Goal: Task Accomplishment & Management: Complete application form

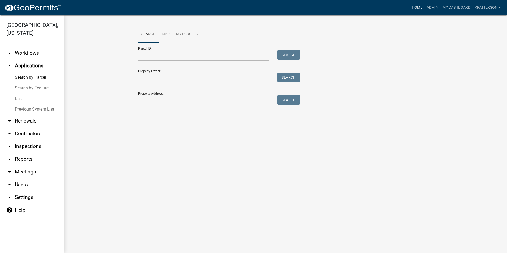
click at [413, 8] on link "Home" at bounding box center [417, 8] width 15 height 10
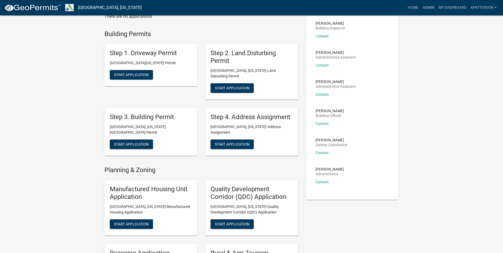
scroll to position [27, 0]
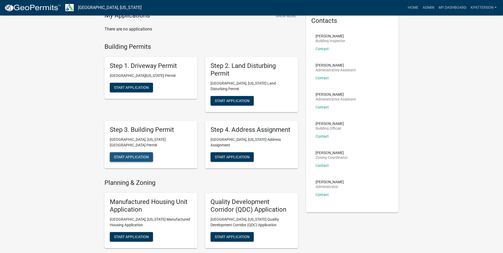
click at [141, 155] on span "Start Application" at bounding box center [131, 157] width 35 height 4
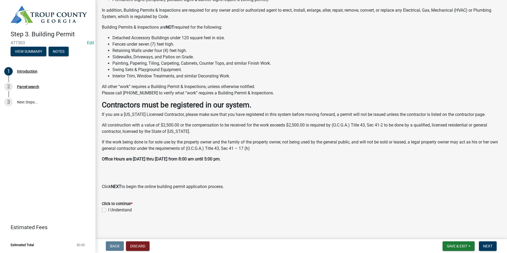
scroll to position [81, 0]
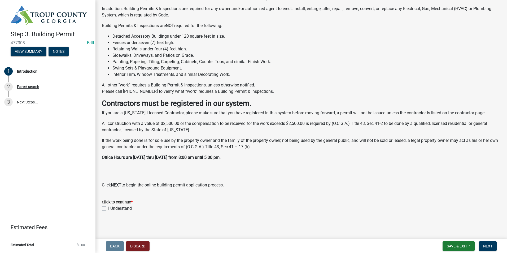
click at [108, 208] on label "I Understand" at bounding box center [120, 208] width 24 height 6
click at [108, 208] on input "I Understand" at bounding box center [109, 206] width 3 height 3
checkbox input "true"
click at [491, 248] on span "Next" at bounding box center [487, 246] width 9 height 4
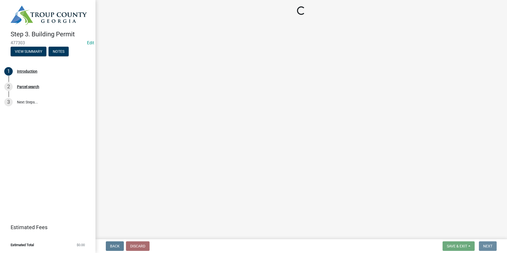
scroll to position [0, 0]
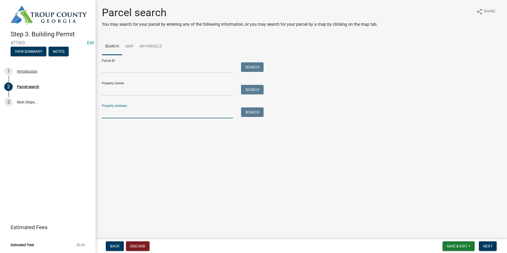
click at [140, 108] on input "Property Address:" at bounding box center [167, 112] width 131 height 11
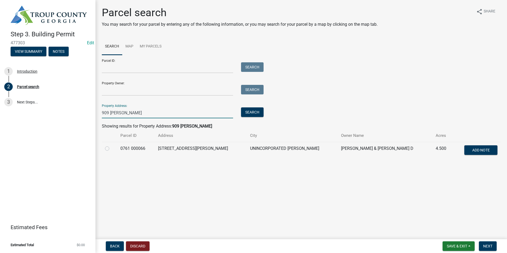
type input "909 [PERSON_NAME]"
click at [111, 145] on label at bounding box center [111, 145] width 0 height 0
click at [111, 148] on 000066 "radio" at bounding box center [112, 146] width 3 height 3
radio 000066 "true"
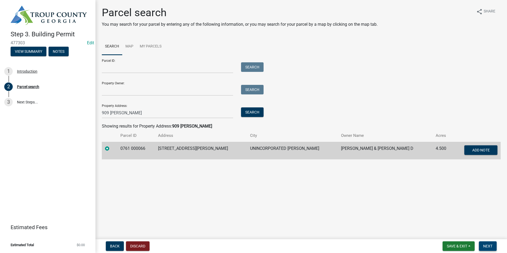
click at [492, 244] on span "Next" at bounding box center [487, 246] width 9 height 4
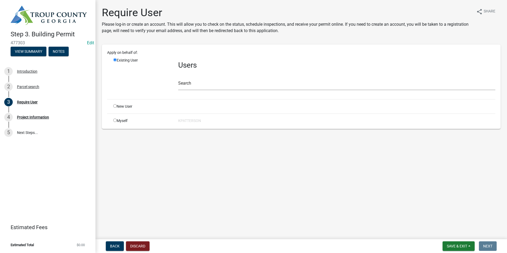
click at [116, 107] on input "radio" at bounding box center [114, 105] width 3 height 3
radio input "true"
radio input "false"
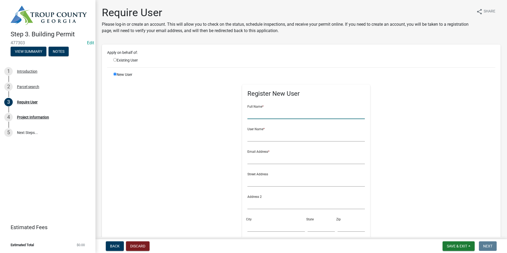
click at [282, 117] on input "text" at bounding box center [305, 113] width 117 height 11
click at [221, 194] on div "Register New User Full Name * User Name * Email Address * Street Address Addres…" at bounding box center [306, 191] width 272 height 239
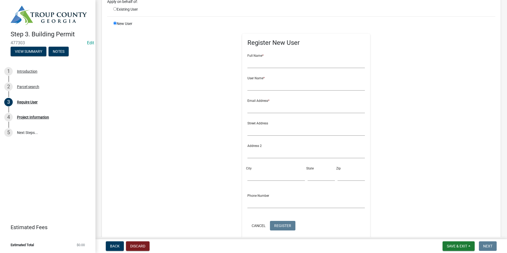
scroll to position [53, 0]
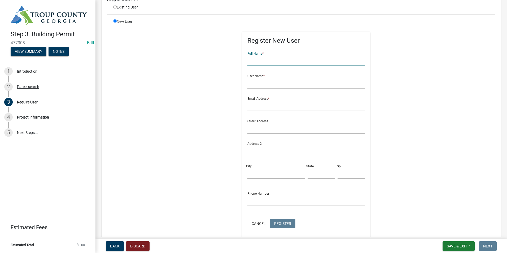
click at [282, 63] on input "text" at bounding box center [305, 60] width 117 height 11
type input "[PERSON_NAME]"
click at [276, 82] on input "text" at bounding box center [305, 83] width 117 height 11
type input "mcruce909"
click at [258, 109] on input "text" at bounding box center [305, 105] width 117 height 11
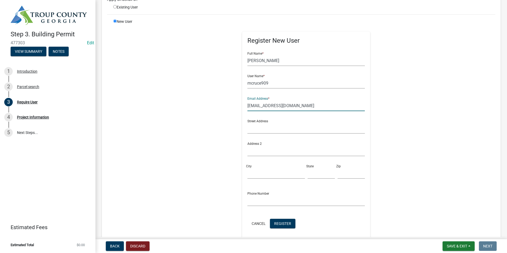
type input "[EMAIL_ADDRESS][DOMAIN_NAME]"
click at [250, 127] on input "text" at bounding box center [305, 128] width 117 height 11
type input "[STREET_ADDRESS][PERSON_NAME]"
type input "[GEOGRAPHIC_DATA]"
type input "GA"
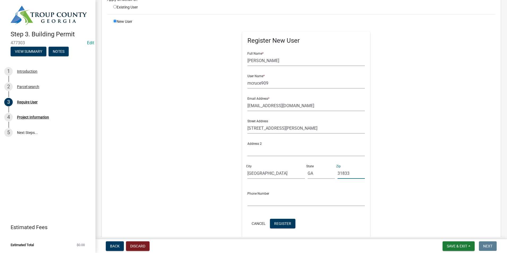
type input "31833"
click at [251, 203] on input "text" at bounding box center [305, 200] width 117 height 11
type input "[PHONE_NUMBER]"
click at [282, 226] on button "Register" at bounding box center [282, 224] width 25 height 10
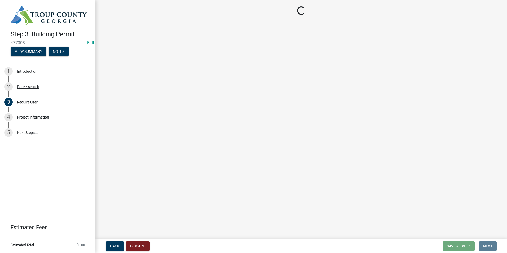
scroll to position [0, 0]
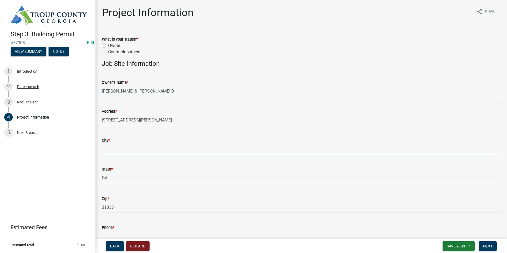
click at [131, 146] on input "City *" at bounding box center [301, 148] width 399 height 11
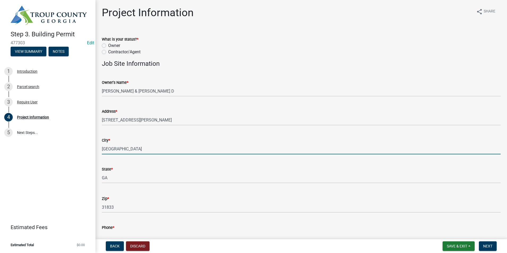
type input "[GEOGRAPHIC_DATA]"
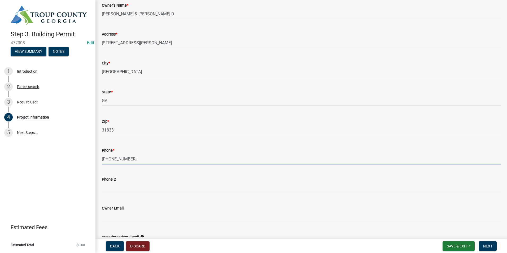
scroll to position [84, 0]
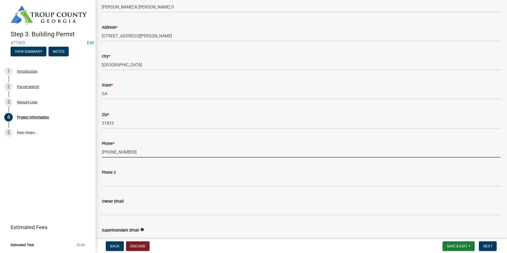
type input "[PHONE_NUMBER]"
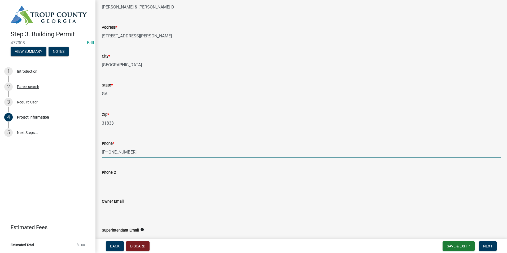
click at [121, 209] on input "Owner Email" at bounding box center [301, 209] width 399 height 11
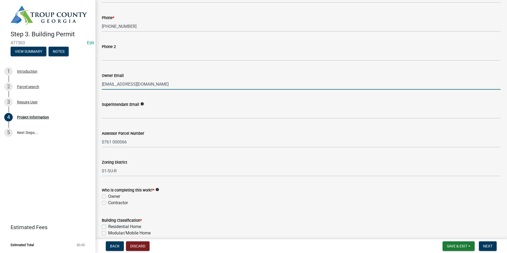
scroll to position [243, 0]
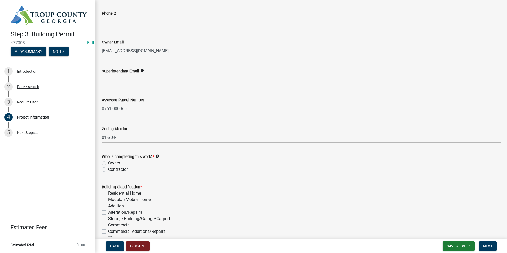
type input "[EMAIL_ADDRESS][DOMAIN_NAME]"
click at [108, 162] on label "Owner" at bounding box center [114, 163] width 12 height 6
click at [108, 162] on input "Owner" at bounding box center [109, 161] width 3 height 3
radio input "true"
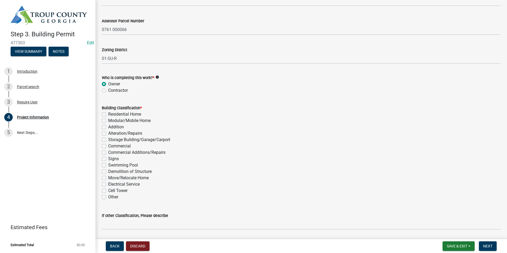
scroll to position [323, 0]
click at [108, 127] on label "Addition" at bounding box center [116, 126] width 16 height 6
click at [108, 127] on input "Addition" at bounding box center [109, 124] width 3 height 3
checkbox input "true"
checkbox input "false"
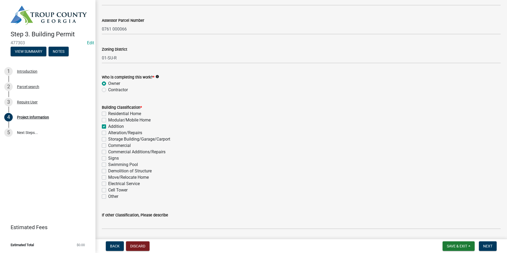
checkbox input "false"
checkbox input "true"
checkbox input "false"
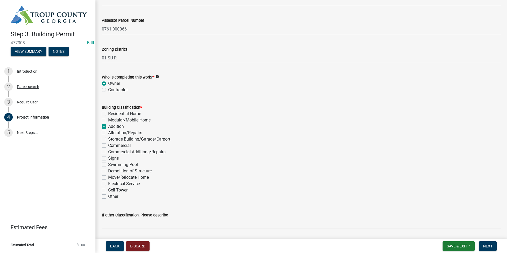
checkbox input "false"
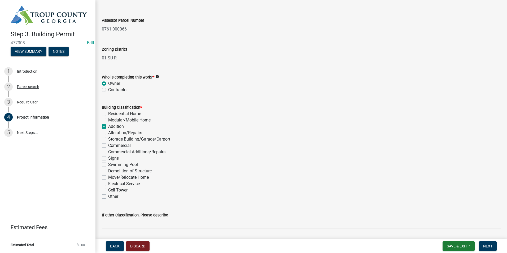
checkbox input "false"
click at [104, 129] on div "Addition" at bounding box center [301, 126] width 399 height 6
click at [108, 127] on label "Addition" at bounding box center [116, 126] width 16 height 6
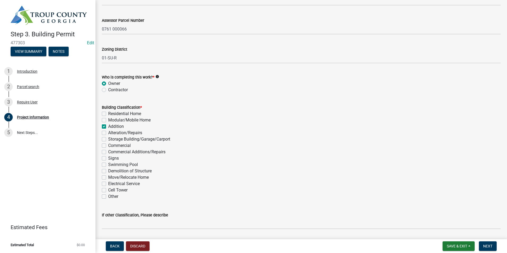
click at [108, 127] on input "Addition" at bounding box center [109, 124] width 3 height 3
checkbox input "false"
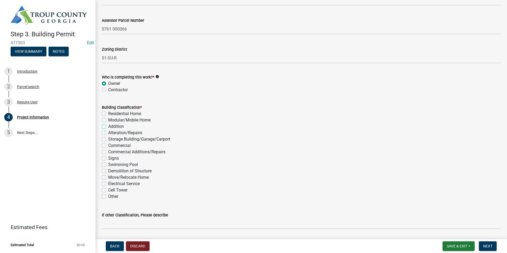
checkbox input "false"
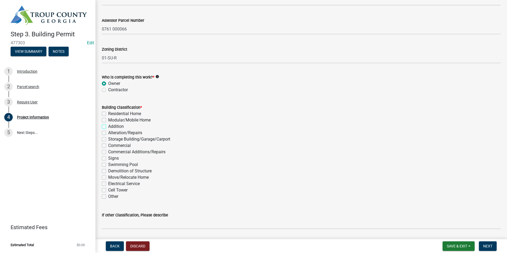
checkbox input "false"
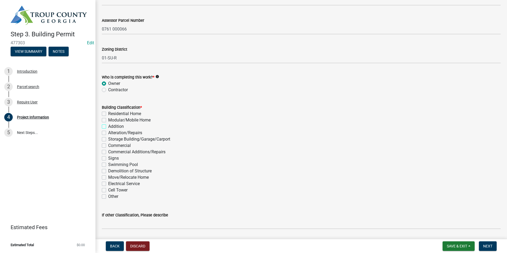
checkbox input "false"
click at [108, 139] on label "Storage Building/Garage/Carport" at bounding box center [139, 139] width 62 height 6
click at [108, 139] on input "Storage Building/Garage/Carport" at bounding box center [109, 137] width 3 height 3
checkbox input "true"
checkbox input "false"
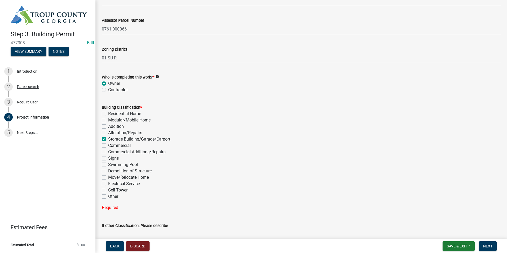
checkbox input "false"
checkbox input "true"
checkbox input "false"
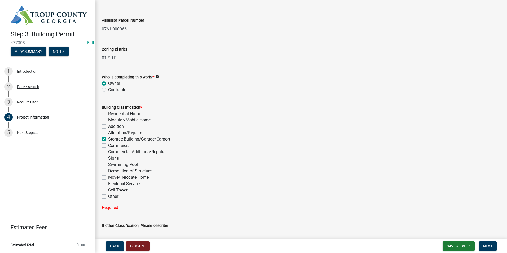
checkbox input "false"
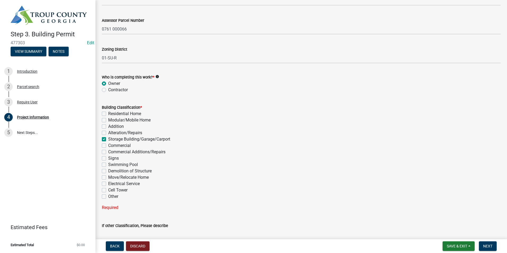
checkbox input "false"
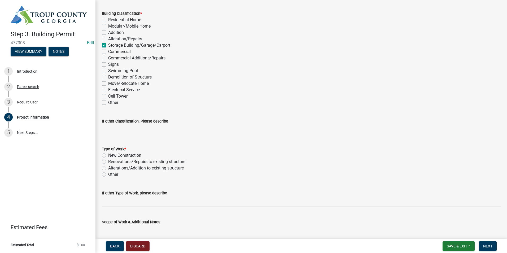
scroll to position [482, 0]
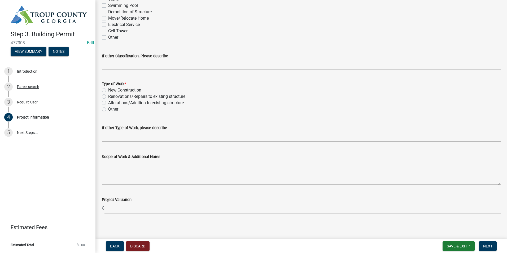
click at [108, 89] on label "New Construction" at bounding box center [124, 90] width 33 height 6
click at [108, 89] on input "New Construction" at bounding box center [109, 88] width 3 height 3
radio input "true"
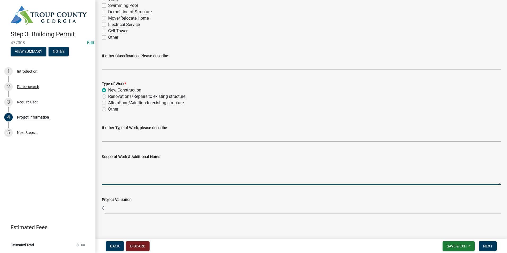
click at [126, 169] on textarea "Scope of Work & Additional Notes" at bounding box center [301, 172] width 399 height 25
type textarea "16 X 20 Tuff Shed"
click at [489, 244] on span "Next" at bounding box center [487, 246] width 9 height 4
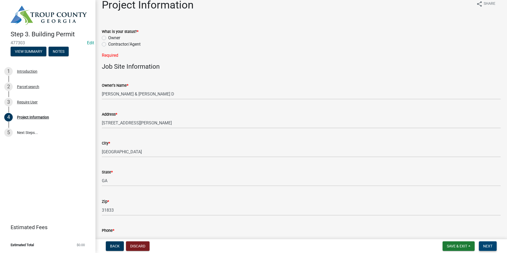
scroll to position [0, 0]
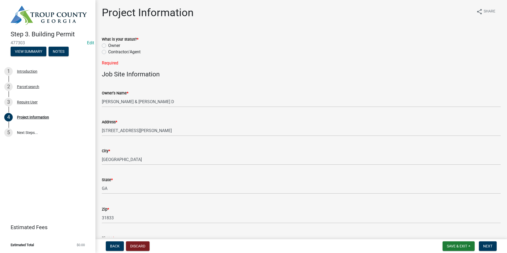
click at [108, 44] on label "Owner" at bounding box center [114, 45] width 12 height 6
click at [108, 44] on input "Owner" at bounding box center [109, 43] width 3 height 3
radio input "true"
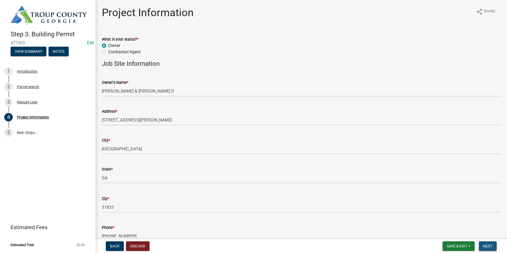
click at [493, 246] on button "Next" at bounding box center [488, 246] width 18 height 10
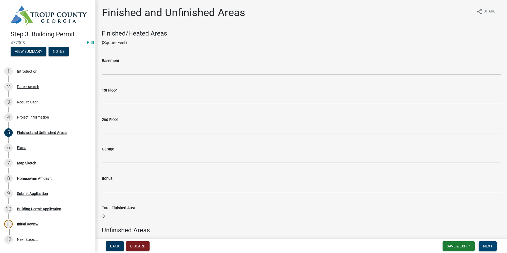
click at [490, 246] on span "Next" at bounding box center [487, 246] width 9 height 4
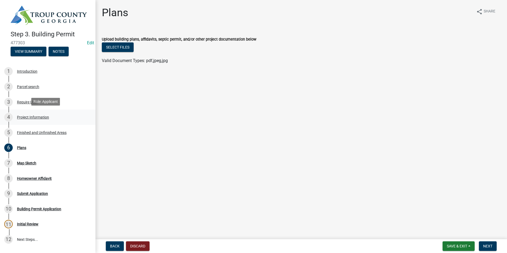
click at [47, 116] on div "Project Information" at bounding box center [33, 117] width 32 height 4
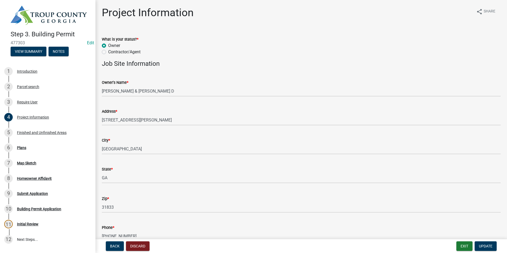
click at [108, 52] on label "Contractor/Agent" at bounding box center [124, 52] width 32 height 6
click at [108, 52] on input "Contractor/Agent" at bounding box center [109, 50] width 3 height 3
radio input "true"
click at [484, 247] on span "Update" at bounding box center [486, 246] width 14 height 4
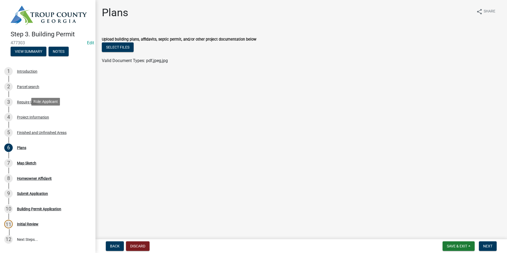
click at [58, 115] on div "4 Project Information" at bounding box center [45, 117] width 83 height 8
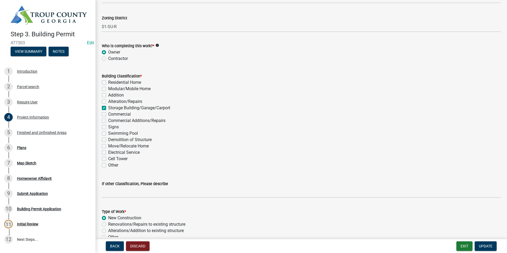
scroll to position [345, 0]
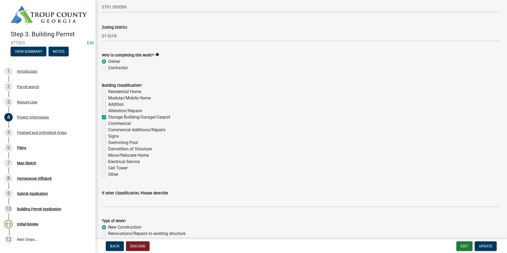
click at [108, 68] on label "Contractor" at bounding box center [118, 68] width 20 height 6
click at [108, 68] on input "Contractor" at bounding box center [109, 66] width 3 height 3
radio input "true"
click at [484, 247] on span "Update" at bounding box center [486, 246] width 14 height 4
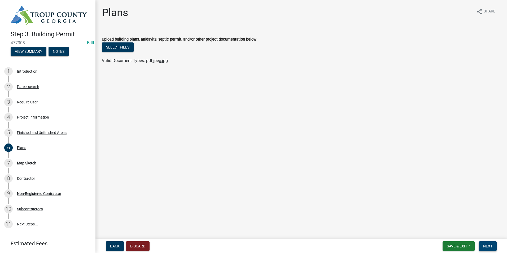
click at [491, 246] on span "Next" at bounding box center [487, 246] width 9 height 4
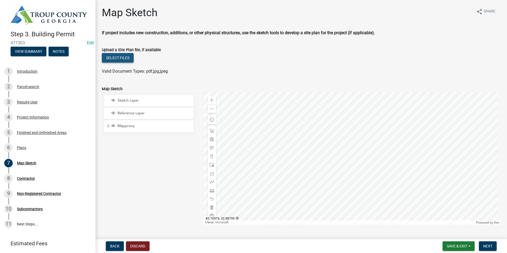
drag, startPoint x: 129, startPoint y: 56, endPoint x: 126, endPoint y: 57, distance: 3.8
click at [126, 57] on button "Select files" at bounding box center [118, 58] width 32 height 10
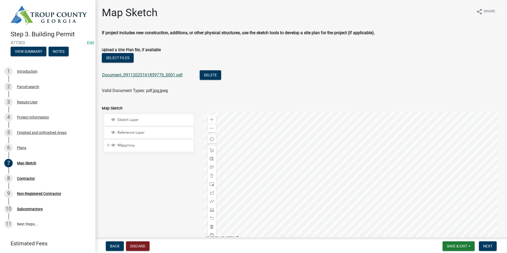
click at [131, 74] on link "Document_09112025161859776_0001.pdf" at bounding box center [142, 74] width 81 height 5
click at [487, 247] on span "Next" at bounding box center [487, 246] width 9 height 4
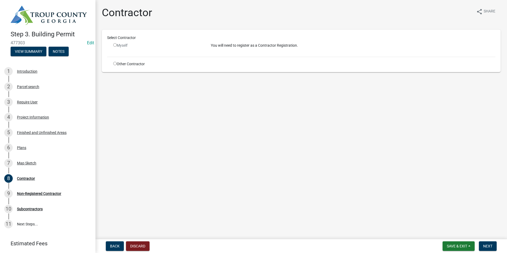
click at [116, 65] on input "radio" at bounding box center [114, 63] width 3 height 3
radio input "true"
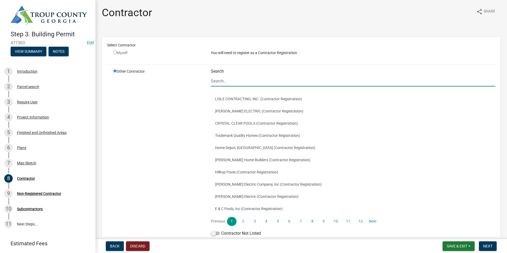
click at [244, 82] on input "Search" at bounding box center [353, 81] width 285 height 11
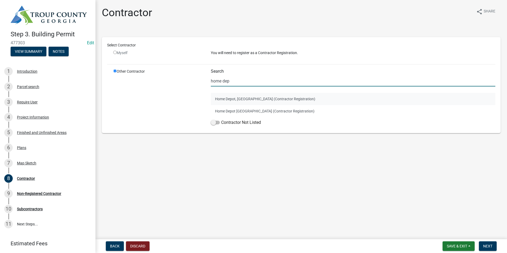
type input "home dep"
click at [253, 98] on button "Home Depot, [GEOGRAPHIC_DATA] (Contractor Registration)" at bounding box center [353, 99] width 285 height 12
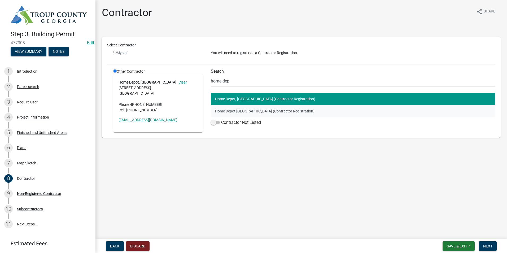
click at [247, 107] on button "Home Depot [GEOGRAPHIC_DATA] (Contractor Registration)" at bounding box center [353, 111] width 285 height 12
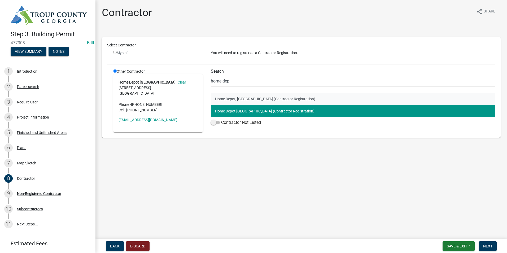
click at [247, 96] on button "Home Depot, [GEOGRAPHIC_DATA] (Contractor Registration)" at bounding box center [353, 99] width 285 height 12
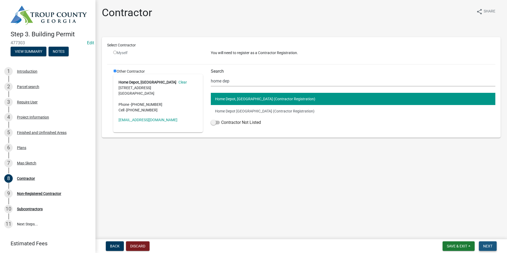
click at [491, 247] on span "Next" at bounding box center [487, 246] width 9 height 4
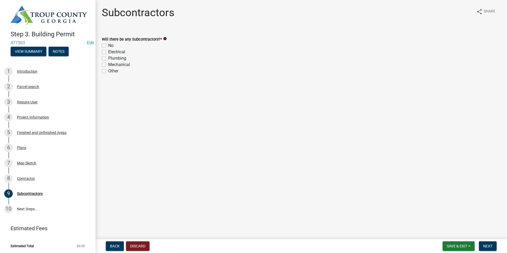
click at [108, 44] on div "No" at bounding box center [301, 45] width 399 height 6
click at [108, 46] on label "No" at bounding box center [110, 45] width 5 height 6
click at [108, 46] on input "No" at bounding box center [109, 43] width 3 height 3
checkbox input "true"
checkbox input "false"
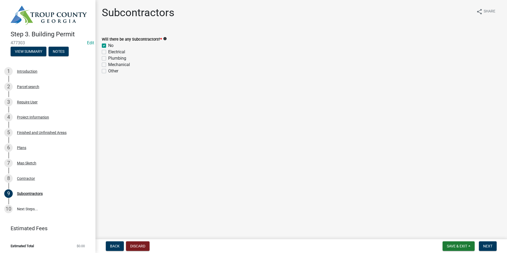
checkbox input "false"
click at [490, 246] on span "Next" at bounding box center [487, 246] width 9 height 4
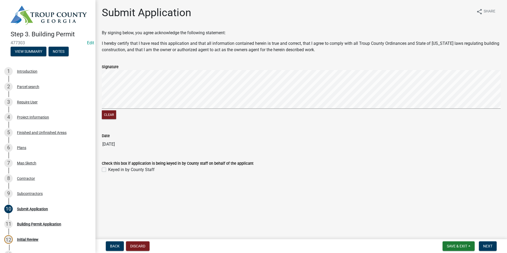
click at [108, 168] on label "Keyed in by County Staff" at bounding box center [131, 170] width 46 height 6
click at [108, 168] on input "Keyed in by County Staff" at bounding box center [109, 168] width 3 height 3
checkbox input "true"
click at [491, 244] on span "Next" at bounding box center [487, 246] width 9 height 4
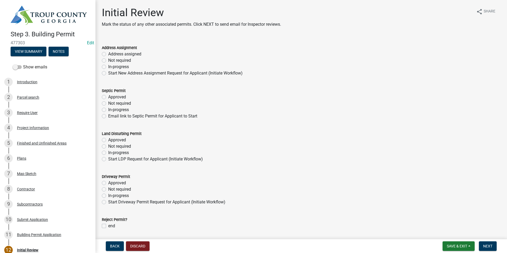
click at [108, 60] on label "Not required" at bounding box center [119, 60] width 23 height 6
click at [108, 60] on input "Not required" at bounding box center [109, 58] width 3 height 3
radio input "true"
click at [108, 104] on label "Not required" at bounding box center [119, 103] width 23 height 6
click at [108, 104] on input "Not required" at bounding box center [109, 101] width 3 height 3
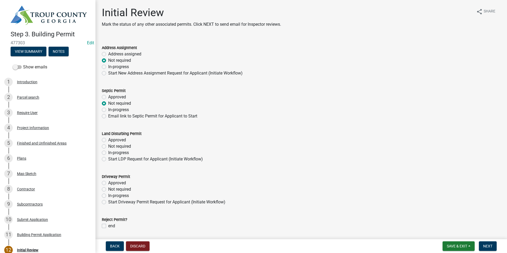
radio input "true"
click at [108, 147] on label "Not required" at bounding box center [119, 146] width 23 height 6
click at [108, 147] on input "Not required" at bounding box center [109, 144] width 3 height 3
radio input "true"
click at [108, 189] on label "Not required" at bounding box center [119, 189] width 23 height 6
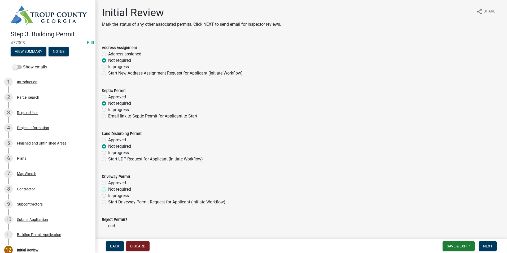
click at [108, 189] on input "Not required" at bounding box center [109, 187] width 3 height 3
radio input "true"
click at [492, 241] on button "Next" at bounding box center [488, 246] width 18 height 10
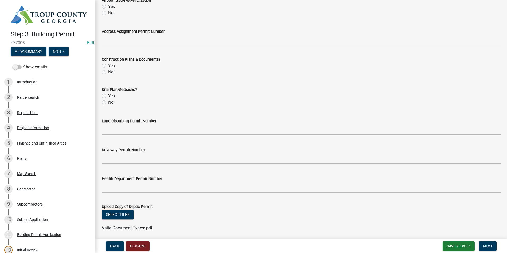
scroll to position [185, 0]
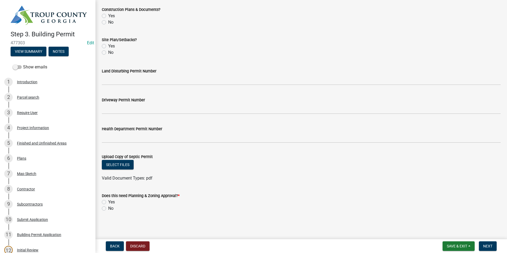
click at [108, 208] on label "No" at bounding box center [110, 208] width 5 height 6
click at [108, 208] on input "No" at bounding box center [109, 206] width 3 height 3
radio input "true"
click at [488, 246] on span "Next" at bounding box center [487, 246] width 9 height 4
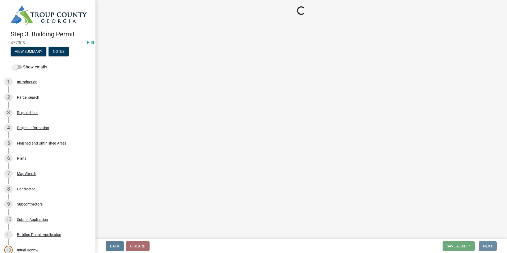
scroll to position [0, 0]
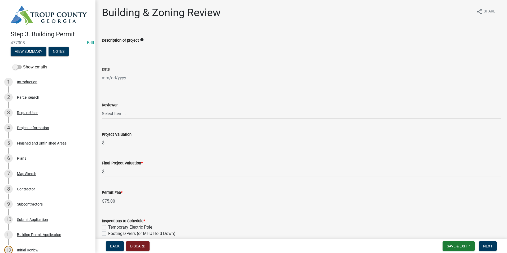
click at [164, 50] on input "Description of project" at bounding box center [301, 48] width 399 height 11
type input "16 x 20 Tuff Shed"
select select "9"
select select "2025"
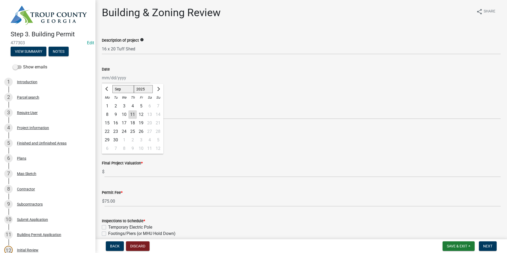
click at [118, 76] on div "[PERSON_NAME] Feb Mar Apr [PERSON_NAME][DATE] Oct Nov [DATE] 1526 1527 1528 152…" at bounding box center [126, 77] width 49 height 11
click at [129, 114] on div "11" at bounding box center [132, 114] width 8 height 8
type input "[DATE]"
click at [127, 115] on select "Select Item... [PERSON_NAME] [PERSON_NAME] [PERSON_NAME] [PERSON_NAME]" at bounding box center [301, 113] width 399 height 11
click at [102, 108] on select "Select Item... [PERSON_NAME] [PERSON_NAME] [PERSON_NAME] [PERSON_NAME]" at bounding box center [301, 113] width 399 height 11
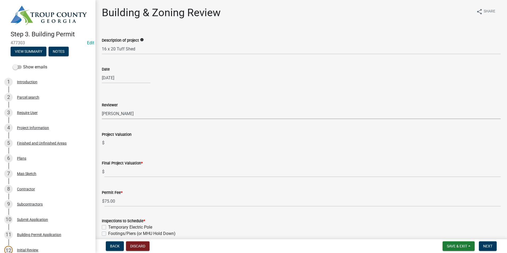
select select "2b86b0c4-e8a1-45ee-90a7-b8d4cb5b2682"
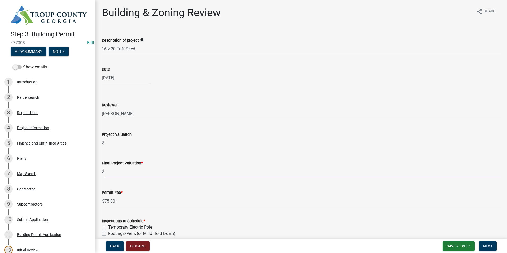
click at [121, 167] on input "text" at bounding box center [302, 171] width 396 height 11
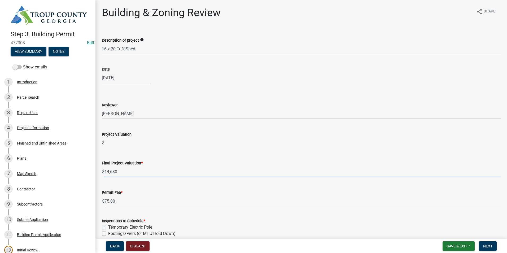
type input "14630"
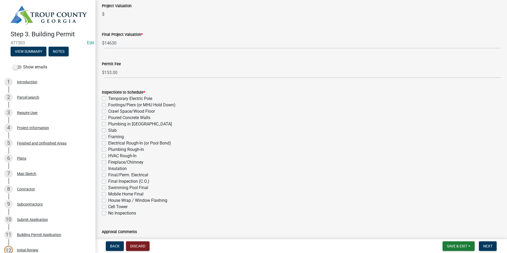
scroll to position [159, 0]
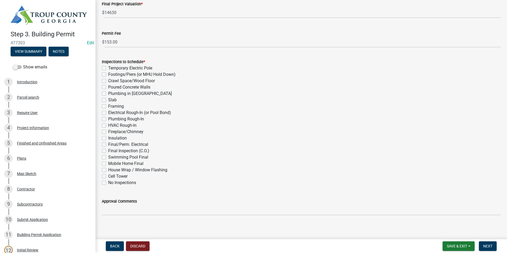
click at [106, 106] on div "Framing" at bounding box center [301, 106] width 399 height 6
click at [108, 106] on label "Framing" at bounding box center [116, 106] width 16 height 6
click at [108, 106] on input "Framing" at bounding box center [109, 104] width 3 height 3
checkbox input "true"
checkbox input "false"
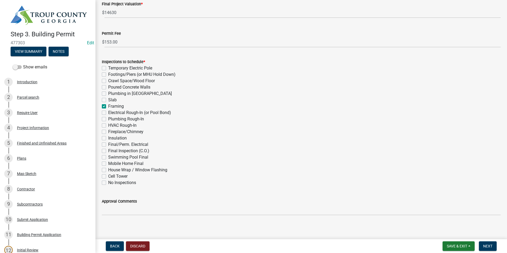
checkbox input "false"
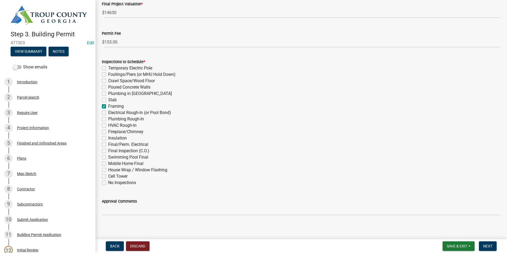
checkbox input "true"
checkbox input "false"
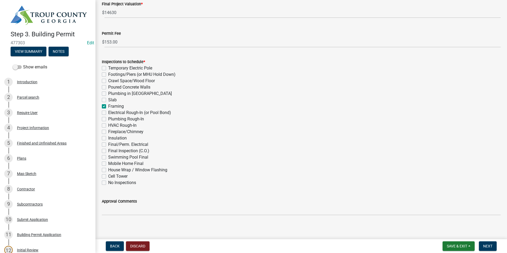
checkbox input "false"
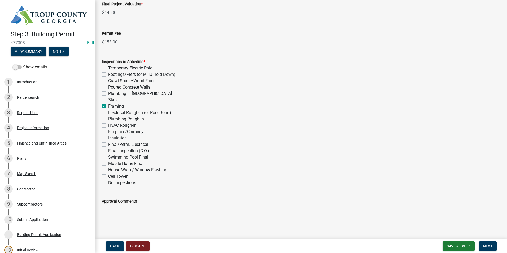
checkbox input "false"
click at [108, 75] on label "Footings/Piers (or MHU Hold Down)" at bounding box center [141, 74] width 67 height 6
click at [108, 75] on input "Footings/Piers (or MHU Hold Down)" at bounding box center [109, 72] width 3 height 3
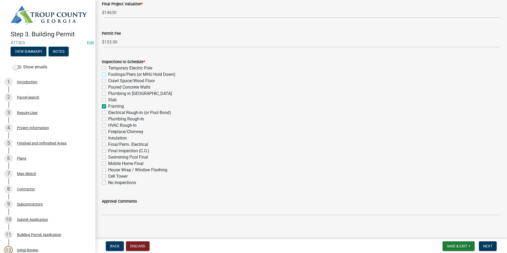
checkbox input "true"
checkbox input "false"
checkbox input "true"
checkbox input "false"
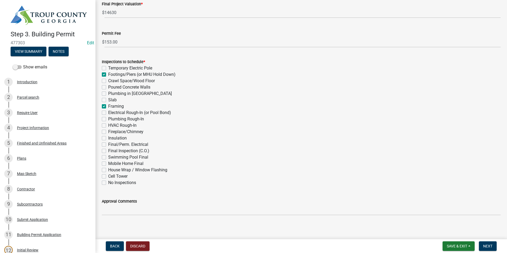
checkbox input "false"
checkbox input "true"
checkbox input "false"
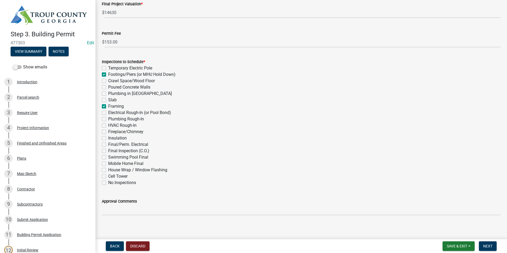
checkbox input "false"
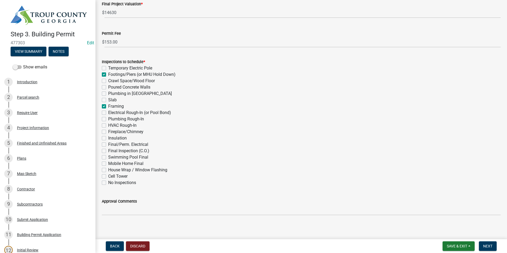
checkbox input "false"
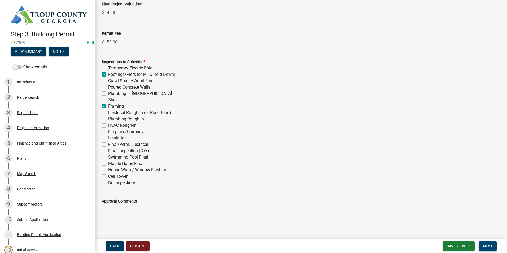
click at [488, 246] on span "Next" at bounding box center [487, 246] width 9 height 4
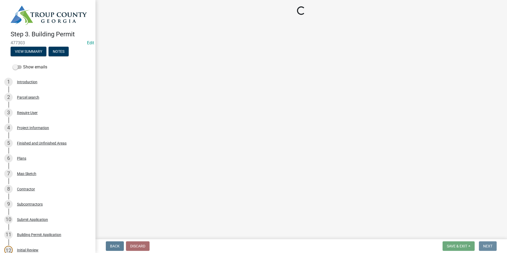
scroll to position [0, 0]
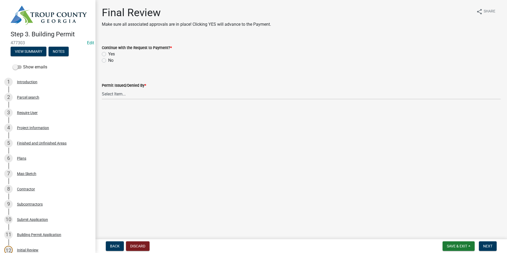
click at [108, 55] on label "Yes" at bounding box center [111, 54] width 7 height 6
click at [108, 54] on input "Yes" at bounding box center [109, 52] width 3 height 3
radio input "true"
click at [120, 97] on select "Select Item... [PERSON_NAME] [PERSON_NAME] [PERSON_NAME] [PERSON_NAME]" at bounding box center [301, 94] width 399 height 11
click at [102, 89] on select "Select Item... [PERSON_NAME] [PERSON_NAME] [PERSON_NAME] [PERSON_NAME]" at bounding box center [301, 94] width 399 height 11
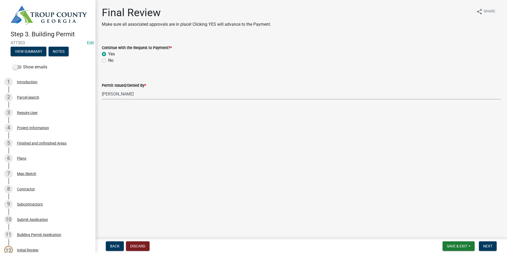
select select "2b86b0c4-e8a1-45ee-90a7-b8d4cb5b2682"
click at [488, 245] on span "Next" at bounding box center [487, 246] width 9 height 4
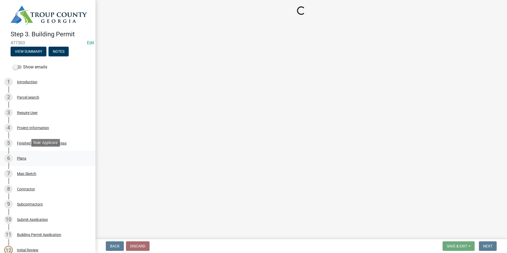
select select "3: 3"
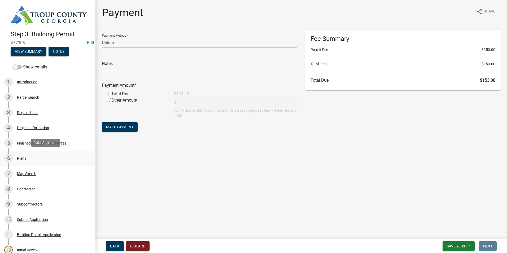
drag, startPoint x: 32, startPoint y: 159, endPoint x: 21, endPoint y: 158, distance: 10.9
click at [21, 158] on div "Plans" at bounding box center [21, 158] width 9 height 4
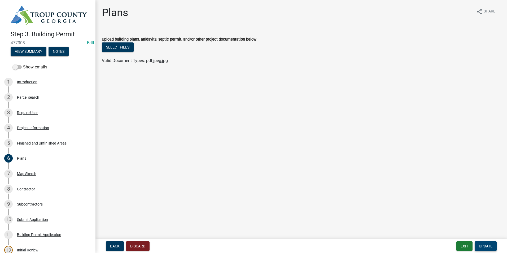
click at [489, 249] on button "Update" at bounding box center [486, 246] width 22 height 10
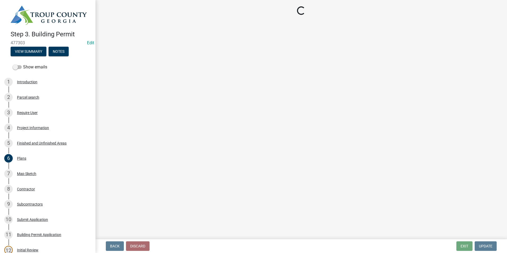
select select "3: 3"
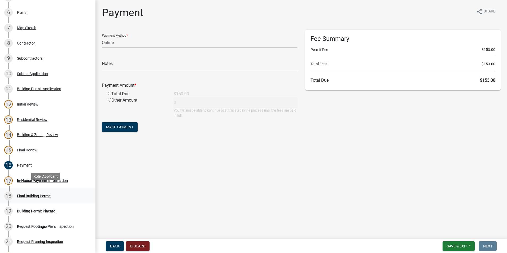
scroll to position [159, 0]
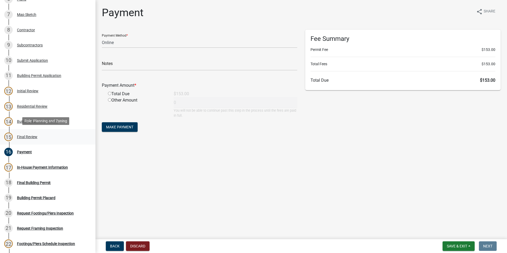
click at [40, 135] on div "15 Final Review" at bounding box center [45, 137] width 83 height 8
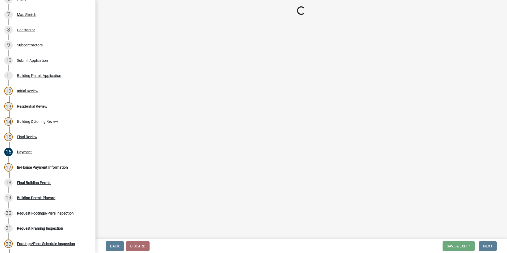
select select "2b86b0c4-e8a1-45ee-90a7-b8d4cb5b2682"
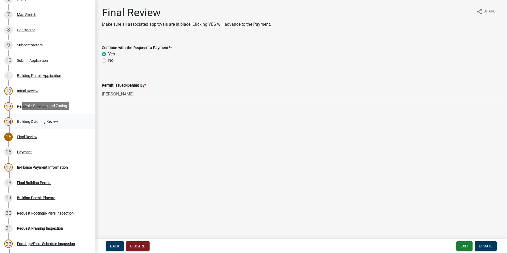
click at [37, 120] on div "Building & Zoning Review" at bounding box center [37, 122] width 41 height 4
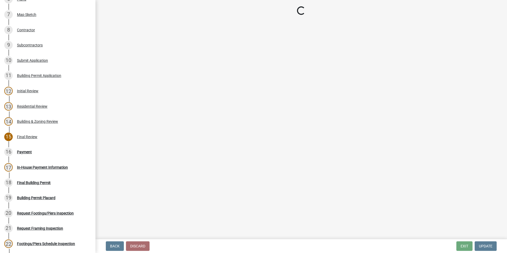
select select "2b86b0c4-e8a1-45ee-90a7-b8d4cb5b2682"
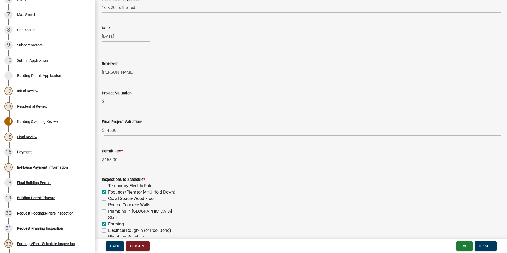
scroll to position [53, 0]
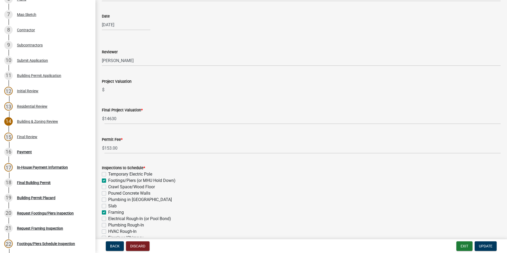
click at [108, 181] on label "Footings/Piers (or MHU Hold Down)" at bounding box center [141, 180] width 67 height 6
click at [108, 181] on input "Footings/Piers (or MHU Hold Down)" at bounding box center [109, 178] width 3 height 3
checkbox input "false"
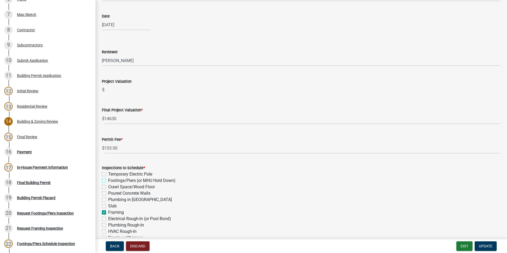
checkbox input "false"
checkbox input "true"
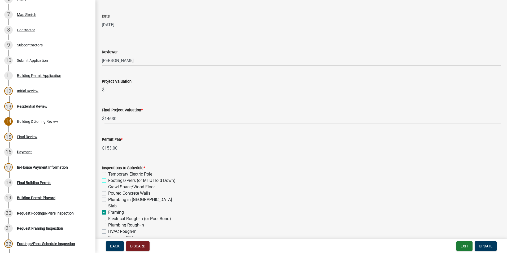
checkbox input "false"
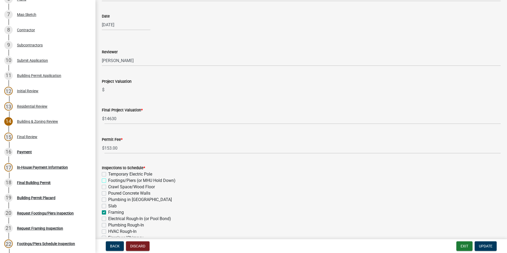
checkbox input "false"
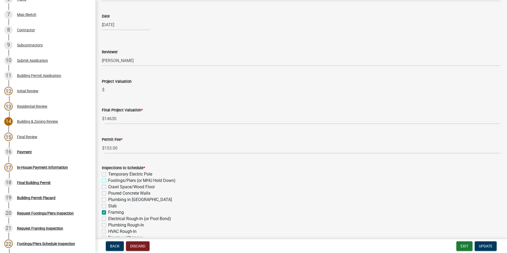
checkbox input "false"
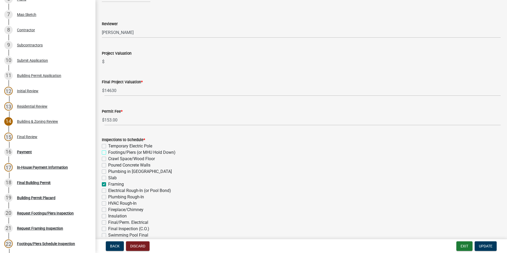
scroll to position [133, 0]
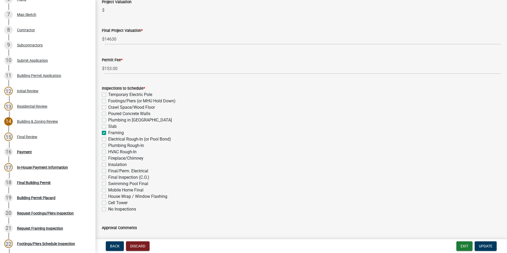
click at [108, 133] on label "Framing" at bounding box center [116, 133] width 16 height 6
click at [108, 133] on input "Framing" at bounding box center [109, 131] width 3 height 3
checkbox input "false"
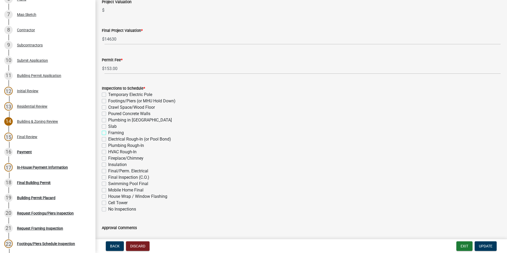
checkbox input "false"
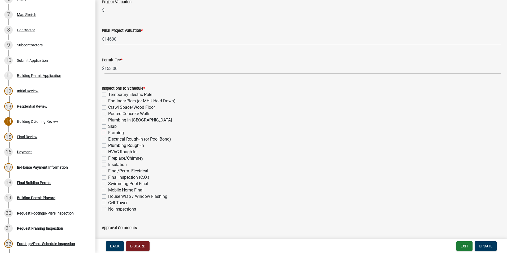
checkbox input "false"
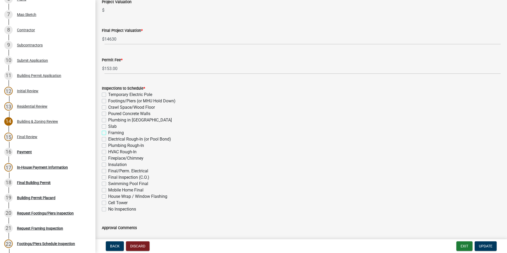
checkbox input "false"
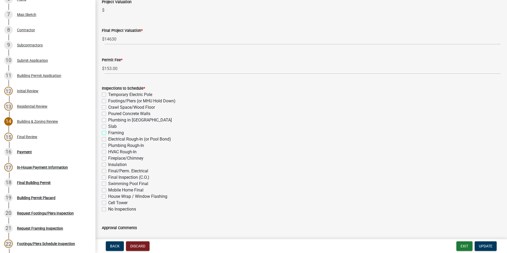
checkbox input "false"
click at [108, 177] on label "Final Inspection (C.O.)" at bounding box center [128, 177] width 41 height 6
click at [108, 177] on input "Final Inspection (C.O.)" at bounding box center [109, 175] width 3 height 3
checkbox input "true"
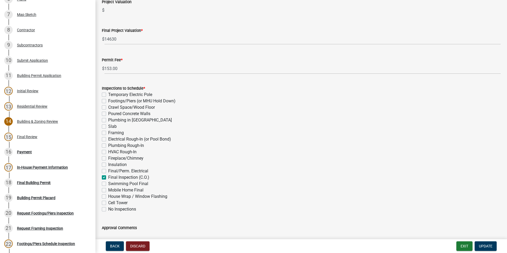
checkbox input "false"
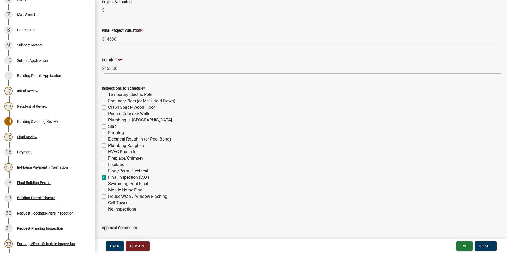
checkbox input "false"
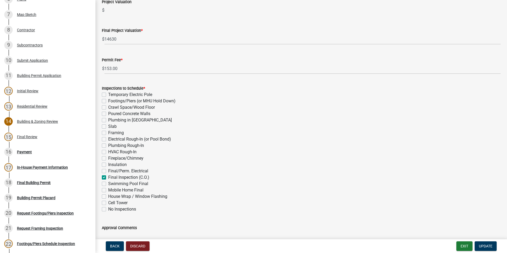
checkbox input "false"
checkbox input "true"
checkbox input "false"
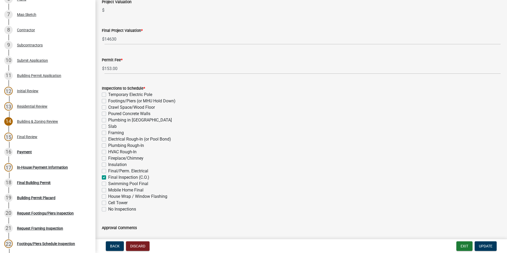
checkbox input "false"
click at [485, 246] on span "Update" at bounding box center [486, 246] width 14 height 4
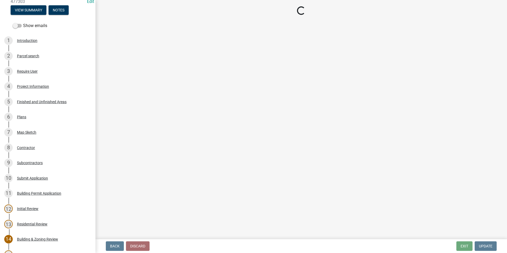
scroll to position [27, 0]
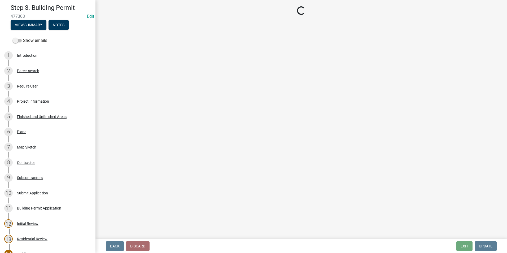
select select "3: 3"
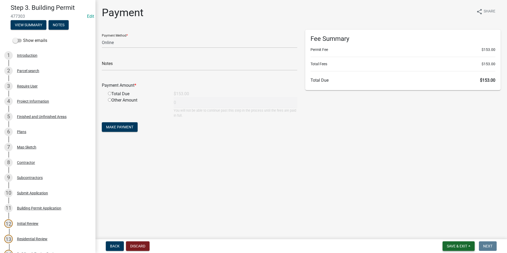
click at [450, 248] on span "Save & Exit" at bounding box center [457, 246] width 20 height 4
click at [456, 234] on button "Save & Exit" at bounding box center [453, 232] width 42 height 13
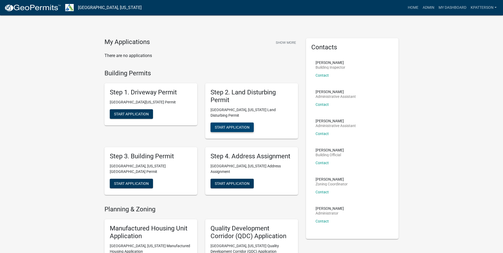
click at [243, 125] on span "Start Application" at bounding box center [232, 127] width 35 height 4
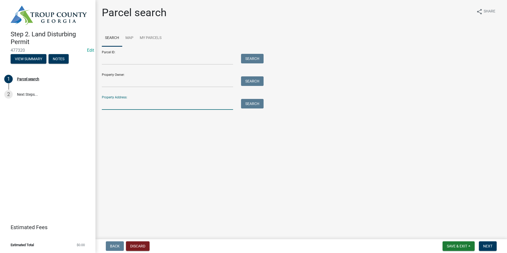
click at [160, 104] on input "Property Address:" at bounding box center [167, 104] width 131 height 11
type input "68 hillcrest"
click at [257, 106] on button "Search" at bounding box center [252, 104] width 23 height 10
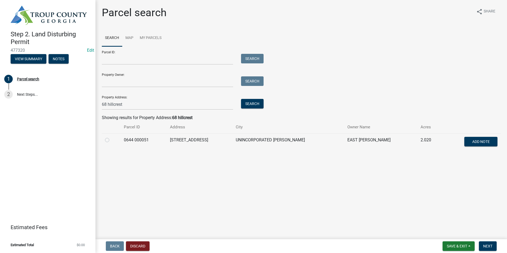
click at [111, 137] on label at bounding box center [111, 137] width 0 height 0
click at [111, 140] on 000051 "radio" at bounding box center [112, 138] width 3 height 3
radio 000051 "true"
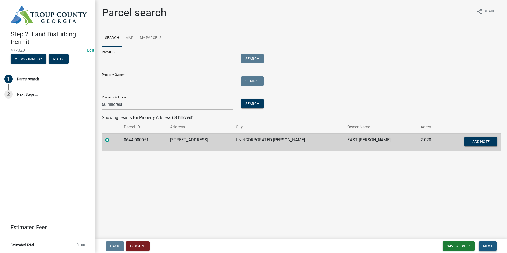
click at [487, 248] on span "Next" at bounding box center [487, 246] width 9 height 4
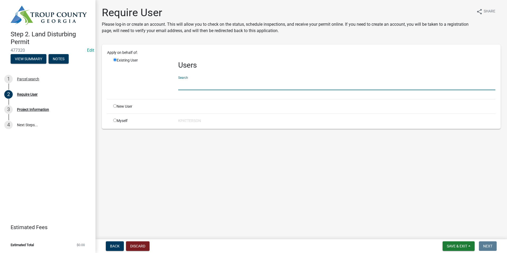
click at [195, 86] on input "text" at bounding box center [336, 84] width 317 height 11
type input "ceast"
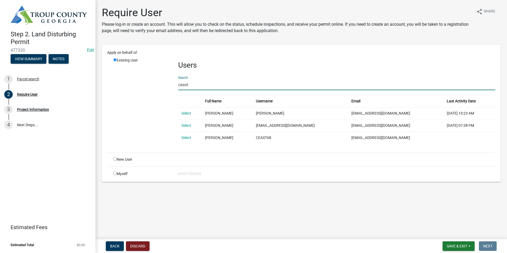
drag, startPoint x: 191, startPoint y: 87, endPoint x: 158, endPoint y: 88, distance: 32.9
click at [158, 88] on div "Existing User Users Search ceast Full Name Username Email Last Activity Date Se…" at bounding box center [304, 103] width 390 height 90
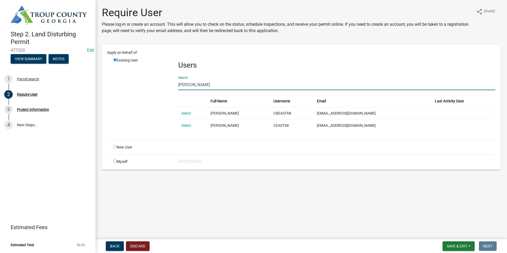
type input "[PERSON_NAME]"
click at [114, 147] on input "radio" at bounding box center [114, 146] width 3 height 3
radio input "true"
radio input "false"
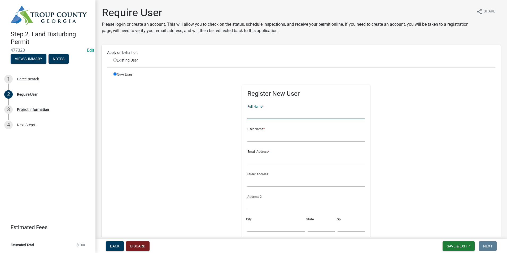
click at [265, 116] on input "text" at bounding box center [305, 113] width 117 height 11
type input "[PERSON_NAME]"
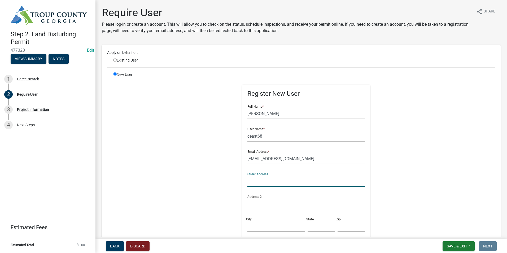
click at [264, 178] on input "text" at bounding box center [305, 181] width 117 height 11
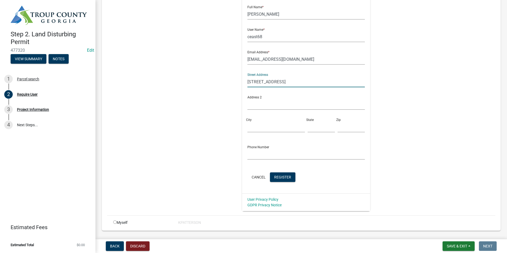
scroll to position [106, 0]
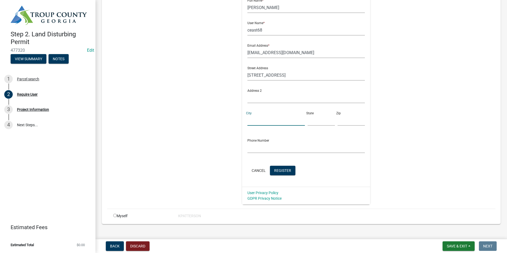
click at [261, 117] on input "City" at bounding box center [275, 120] width 57 height 11
drag, startPoint x: 288, startPoint y: 119, endPoint x: 265, endPoint y: 128, distance: 24.5
click at [265, 128] on div "Street Address [STREET_ADDRESS]" at bounding box center [306, 96] width 120 height 68
click at [278, 150] on input "text" at bounding box center [305, 147] width 117 height 11
click at [282, 169] on span "Register" at bounding box center [282, 170] width 17 height 4
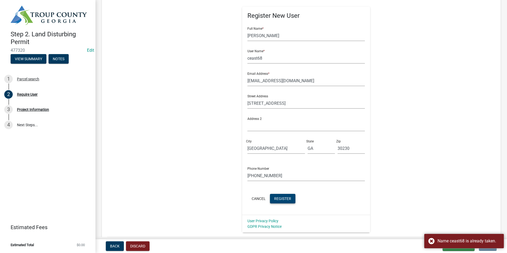
scroll to position [0, 0]
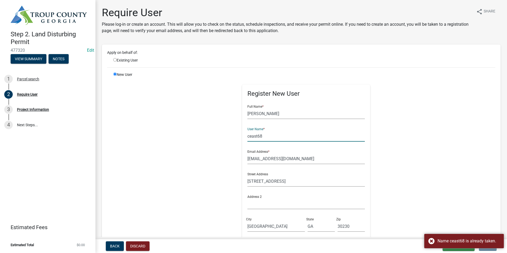
click at [271, 135] on input "ceast68" at bounding box center [305, 136] width 117 height 11
click at [406, 89] on div "Register New User Full Name * [PERSON_NAME] User Name * ceast Email Address * […" at bounding box center [306, 191] width 272 height 239
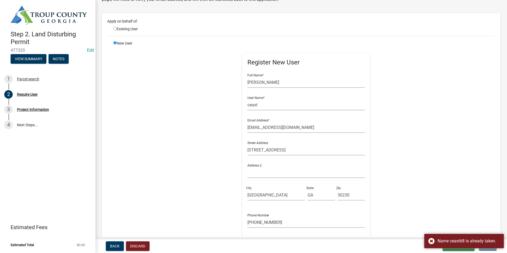
scroll to position [114, 0]
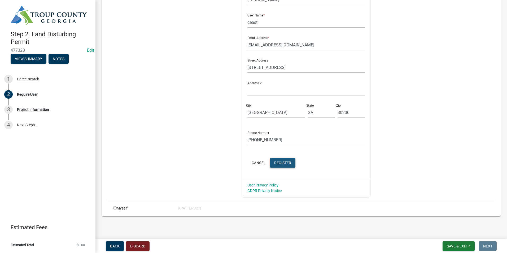
click at [270, 162] on button "Register" at bounding box center [282, 163] width 25 height 10
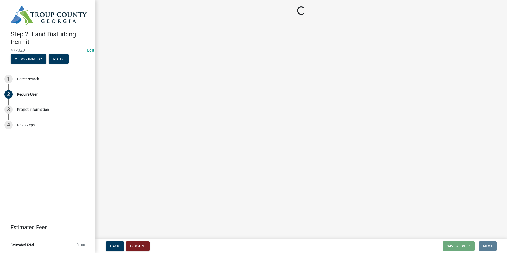
scroll to position [0, 0]
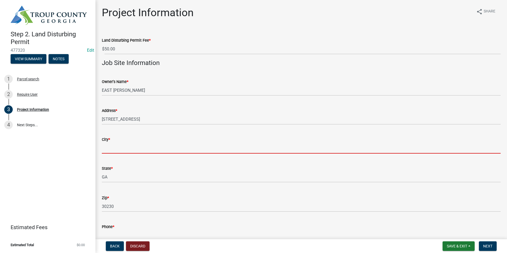
click at [157, 147] on input "City *" at bounding box center [301, 148] width 399 height 11
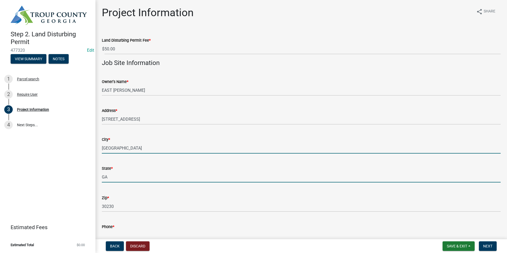
click at [160, 146] on input "[GEOGRAPHIC_DATA]" at bounding box center [301, 148] width 399 height 11
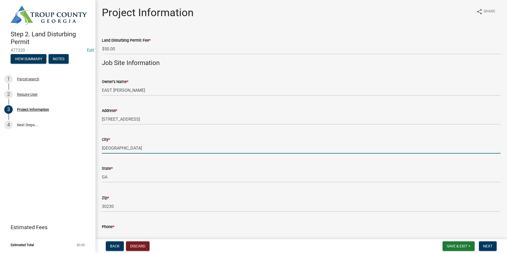
click at [244, 100] on div "Address * [STREET_ADDRESS]" at bounding box center [301, 112] width 399 height 25
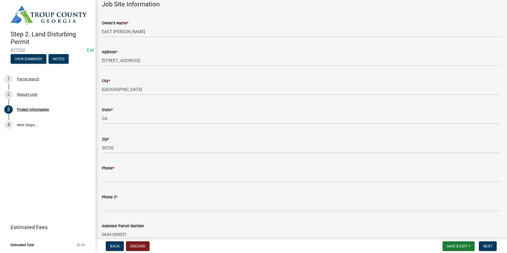
scroll to position [80, 0]
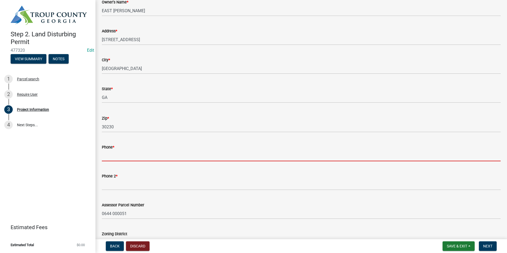
click at [143, 152] on input "Phone *" at bounding box center [301, 155] width 399 height 11
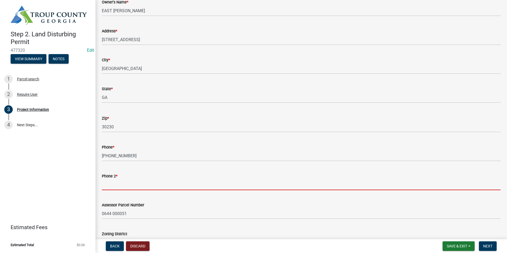
click at [133, 182] on input "Phone 2 *" at bounding box center [301, 184] width 399 height 11
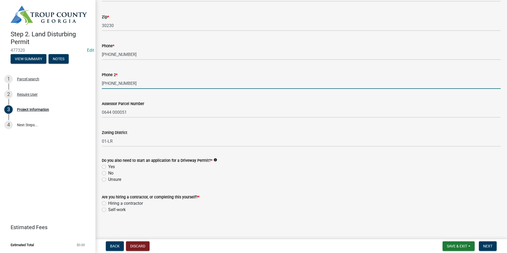
scroll to position [182, 0]
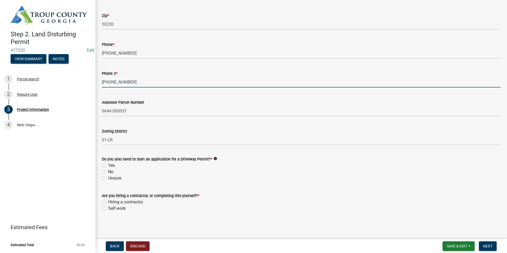
click at [103, 169] on div "No" at bounding box center [301, 172] width 399 height 6
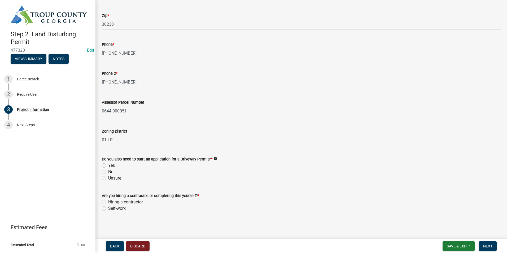
click at [108, 172] on label "No" at bounding box center [110, 172] width 5 height 6
click at [108, 172] on input "No" at bounding box center [109, 170] width 3 height 3
click at [108, 208] on label "Self-work" at bounding box center [117, 208] width 18 height 6
click at [108, 208] on input "Self-work" at bounding box center [109, 206] width 3 height 3
click at [484, 244] on span "Next" at bounding box center [487, 246] width 9 height 4
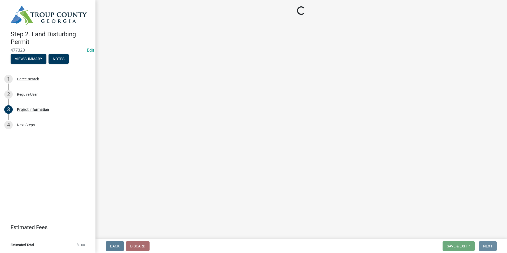
scroll to position [0, 0]
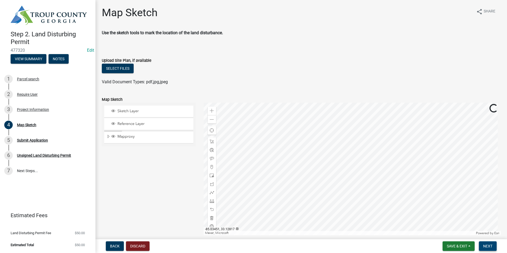
click at [482, 246] on button "Next" at bounding box center [488, 246] width 18 height 10
click at [486, 246] on span "Next" at bounding box center [487, 246] width 9 height 4
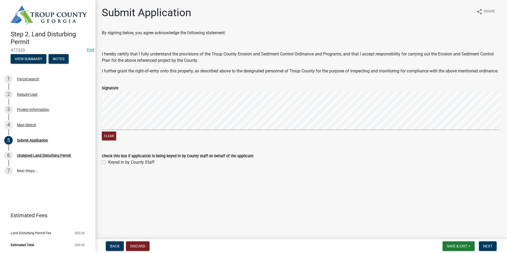
click at [108, 165] on label "Keyed in by County Staff" at bounding box center [131, 162] width 46 height 6
click at [108, 163] on input "Keyed in by County Staff" at bounding box center [109, 160] width 3 height 3
click at [485, 247] on span "Next" at bounding box center [487, 246] width 9 height 4
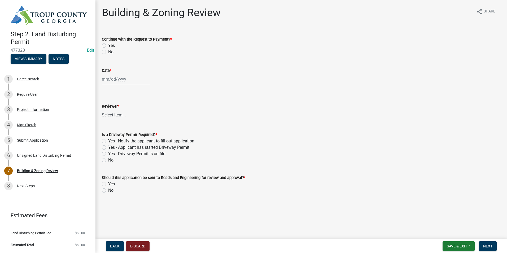
click at [108, 45] on label "Yes" at bounding box center [111, 45] width 7 height 6
click at [108, 45] on input "Yes" at bounding box center [109, 43] width 3 height 3
click at [125, 76] on div at bounding box center [126, 79] width 49 height 11
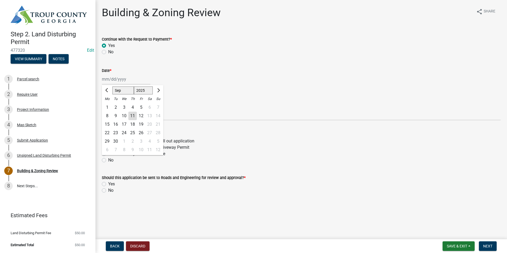
click at [134, 116] on div "11" at bounding box center [132, 116] width 8 height 8
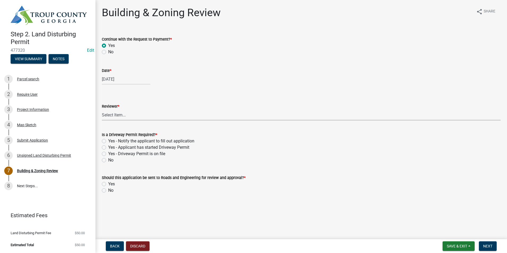
click at [134, 115] on select "Select Item... [PERSON_NAME] [PERSON_NAME] [PERSON_NAME] [PERSON_NAME]" at bounding box center [301, 115] width 399 height 11
click at [102, 110] on select "Select Item... [PERSON_NAME] [PERSON_NAME] [PERSON_NAME] [PERSON_NAME]" at bounding box center [301, 115] width 399 height 11
click at [108, 159] on label "No" at bounding box center [110, 160] width 5 height 6
click at [108, 159] on input "No" at bounding box center [109, 158] width 3 height 3
click at [108, 182] on label "Yes" at bounding box center [111, 184] width 7 height 6
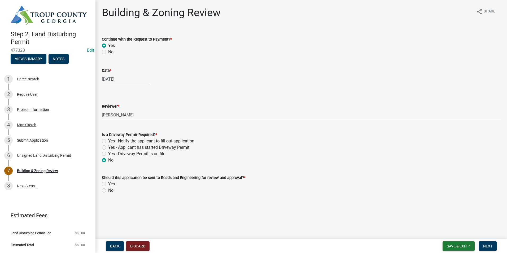
click at [108, 182] on input "Yes" at bounding box center [109, 182] width 3 height 3
click at [491, 246] on span "Next" at bounding box center [487, 246] width 9 height 4
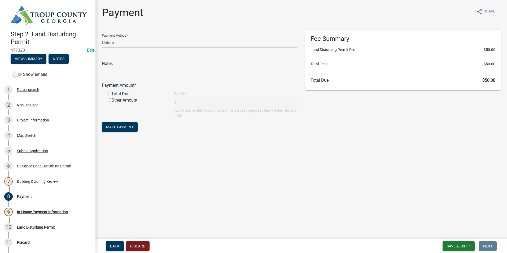
click at [121, 44] on select "Credit Card POS Check Cash Online" at bounding box center [199, 42] width 195 height 11
click at [102, 37] on select "Credit Card POS Check Cash Online" at bounding box center [199, 42] width 195 height 11
click at [125, 65] on input "text" at bounding box center [199, 65] width 195 height 11
click at [110, 91] on div "Total Due" at bounding box center [137, 94] width 66 height 6
click at [111, 95] on div "Total Due" at bounding box center [137, 94] width 66 height 6
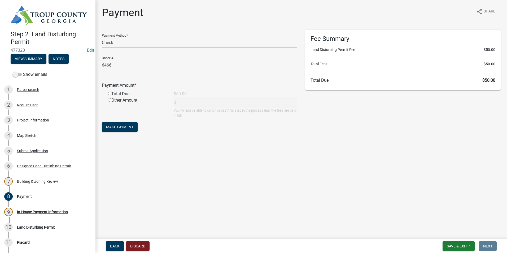
click at [109, 93] on input "radio" at bounding box center [109, 93] width 3 height 3
click at [117, 128] on span "Make Payment" at bounding box center [119, 127] width 27 height 4
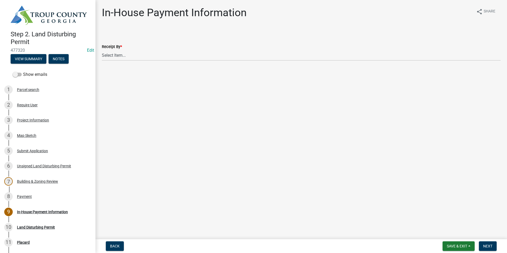
click at [141, 46] on div "Receipt By *" at bounding box center [301, 46] width 399 height 6
click at [143, 55] on select "Select Item... [PERSON_NAME] [PERSON_NAME] [PERSON_NAME] [PERSON_NAME]" at bounding box center [301, 55] width 399 height 11
click at [102, 50] on select "Select Item... [PERSON_NAME] [PERSON_NAME] [PERSON_NAME] [PERSON_NAME]" at bounding box center [301, 55] width 399 height 11
drag, startPoint x: 489, startPoint y: 247, endPoint x: 426, endPoint y: 235, distance: 64.7
click at [488, 247] on span "Next" at bounding box center [487, 246] width 9 height 4
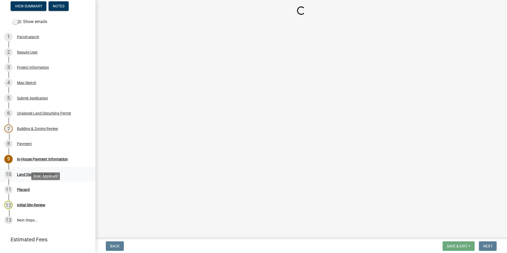
scroll to position [53, 0]
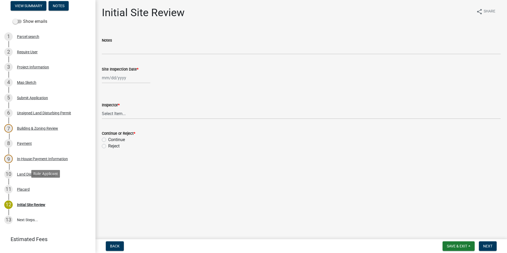
click at [41, 195] on link "11 Placard" at bounding box center [47, 189] width 95 height 15
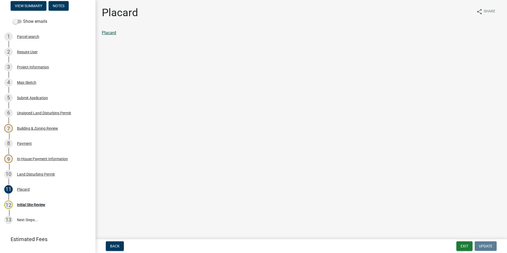
click at [116, 35] on link "Placard" at bounding box center [109, 32] width 14 height 5
click at [19, 146] on div "8 Payment" at bounding box center [45, 143] width 83 height 8
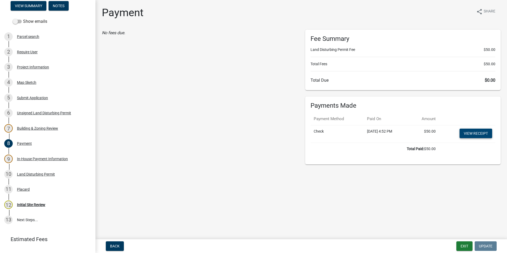
click at [476, 133] on link "View receipt" at bounding box center [476, 134] width 33 height 10
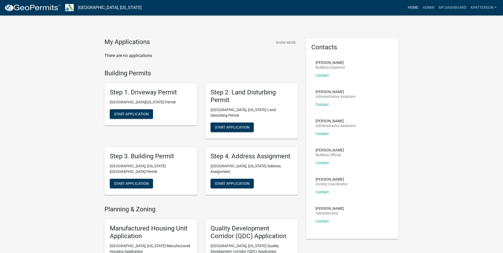
click at [418, 5] on link "Home" at bounding box center [413, 8] width 15 height 10
click at [431, 6] on link "Admin" at bounding box center [429, 8] width 16 height 10
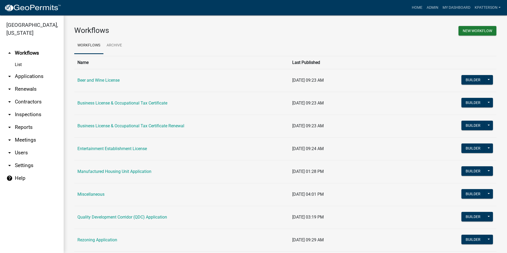
click at [15, 70] on link "arrow_drop_down Applications" at bounding box center [32, 76] width 64 height 13
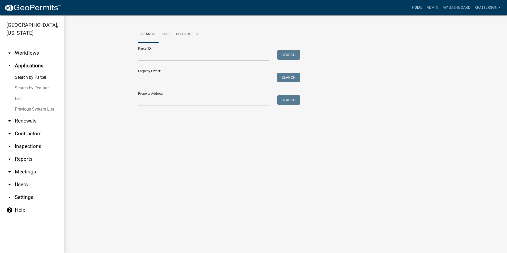
click at [412, 6] on link "Home" at bounding box center [417, 8] width 15 height 10
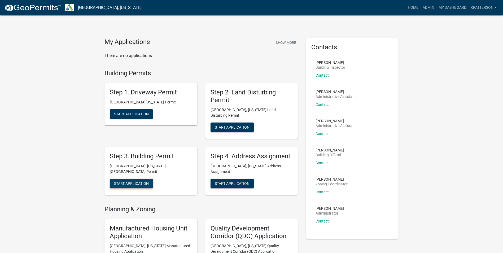
click at [133, 179] on button "Start Application" at bounding box center [131, 184] width 43 height 10
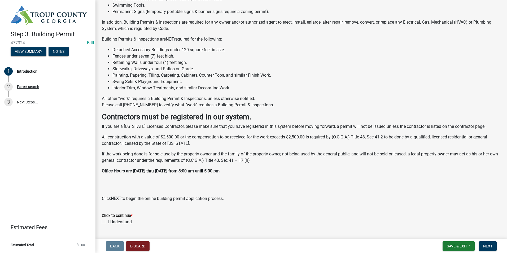
scroll to position [81, 0]
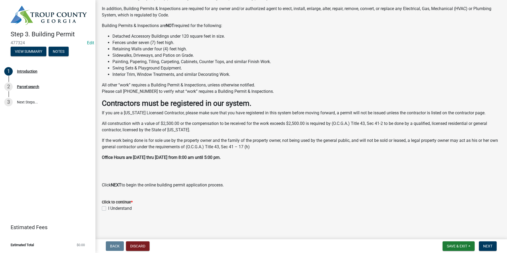
click at [108, 206] on label "I Understand" at bounding box center [120, 208] width 24 height 6
click at [108, 206] on input "I Understand" at bounding box center [109, 206] width 3 height 3
checkbox input "true"
click at [492, 249] on button "Next" at bounding box center [488, 246] width 18 height 10
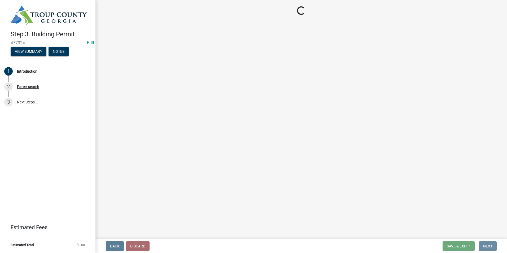
scroll to position [0, 0]
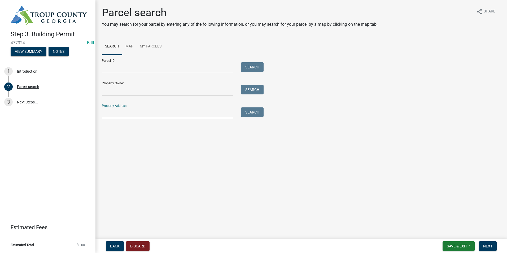
click at [196, 107] on div "Property Address: Search" at bounding box center [181, 109] width 159 height 18
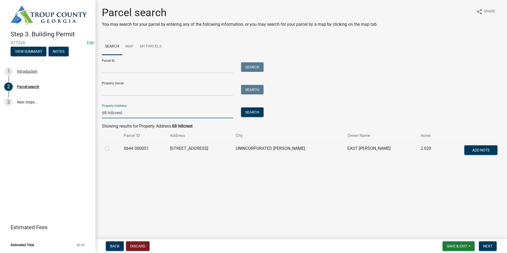
type input "68 hillcrest"
click at [298, 97] on div "Parcel ID: Search Property Owner: Search Property Address: 68 hillcrest Search" at bounding box center [301, 86] width 399 height 63
click at [111, 145] on label at bounding box center [111, 145] width 0 height 0
click at [111, 147] on 000051 "radio" at bounding box center [112, 146] width 3 height 3
radio 000051 "true"
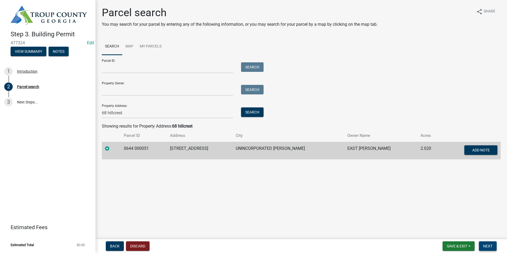
click at [487, 243] on button "Next" at bounding box center [488, 246] width 18 height 10
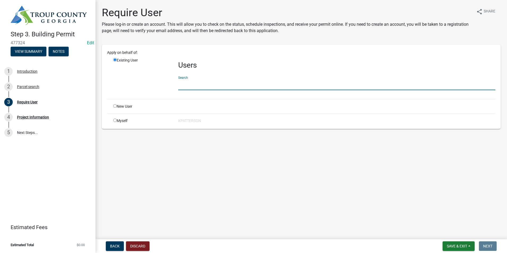
drag, startPoint x: 195, startPoint y: 83, endPoint x: 195, endPoint y: 87, distance: 4.5
click at [195, 83] on input "text" at bounding box center [336, 84] width 317 height 11
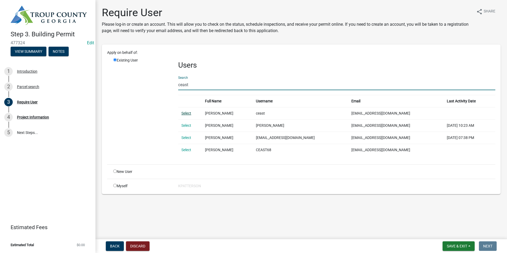
type input "ceast"
click at [187, 113] on link "Select" at bounding box center [186, 113] width 10 height 4
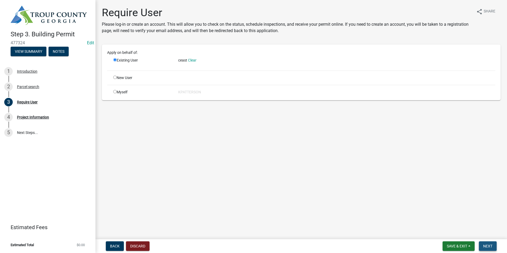
click at [486, 245] on span "Next" at bounding box center [487, 246] width 9 height 4
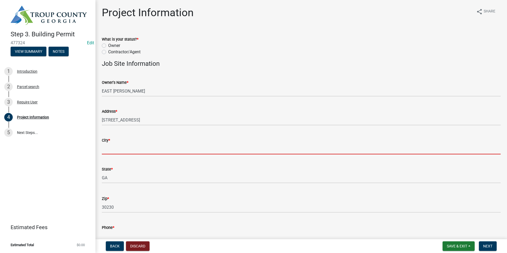
click at [117, 143] on input "City *" at bounding box center [301, 148] width 399 height 11
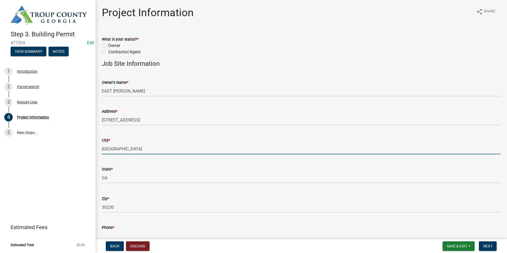
click at [115, 146] on input "[GEOGRAPHIC_DATA]" at bounding box center [301, 148] width 399 height 11
click at [148, 148] on input "[GEOGRAPHIC_DATA]" at bounding box center [301, 148] width 399 height 11
click at [121, 148] on input "[GEOGRAPHIC_DATA]" at bounding box center [301, 148] width 399 height 11
type input "[GEOGRAPHIC_DATA]"
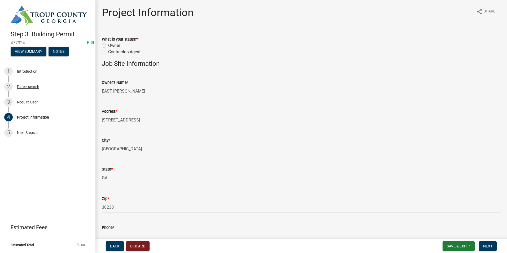
click at [215, 113] on div "Address *" at bounding box center [301, 111] width 399 height 6
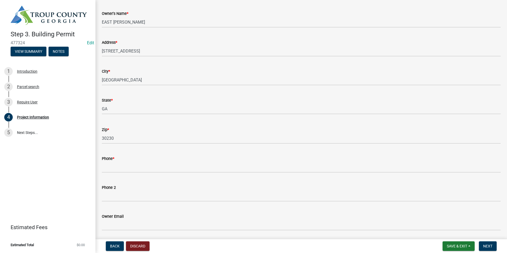
scroll to position [80, 0]
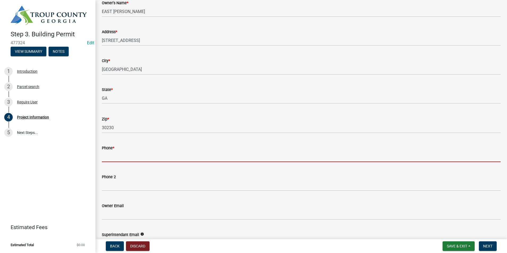
click at [110, 159] on input "Phone *" at bounding box center [301, 156] width 399 height 11
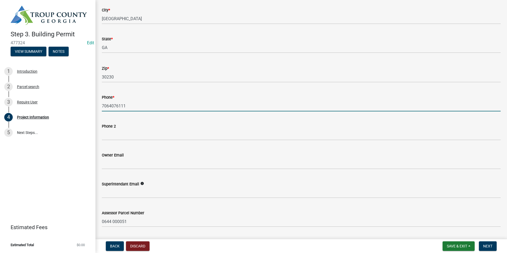
scroll to position [133, 0]
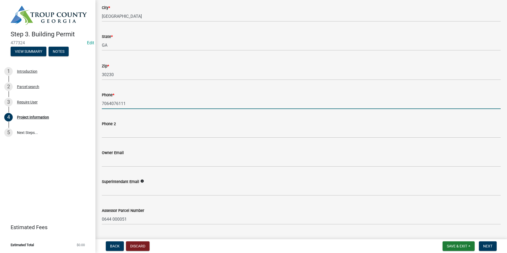
type input "7064076111"
click at [124, 155] on div "Owner Email" at bounding box center [301, 153] width 399 height 6
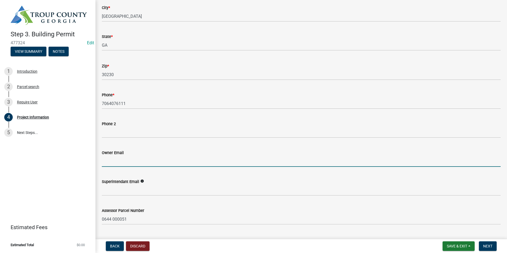
click at [124, 160] on input "Owner Email" at bounding box center [301, 161] width 399 height 11
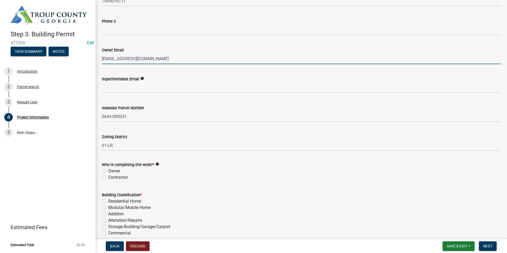
scroll to position [265, 0]
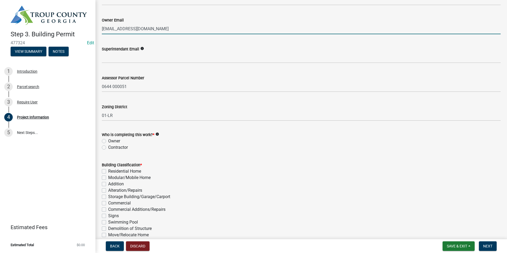
type input "[EMAIL_ADDRESS][DOMAIN_NAME]"
click at [108, 139] on label "Owner" at bounding box center [114, 141] width 12 height 6
click at [108, 139] on input "Owner" at bounding box center [109, 139] width 3 height 3
radio input "true"
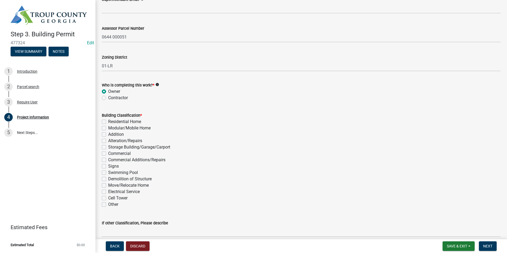
scroll to position [318, 0]
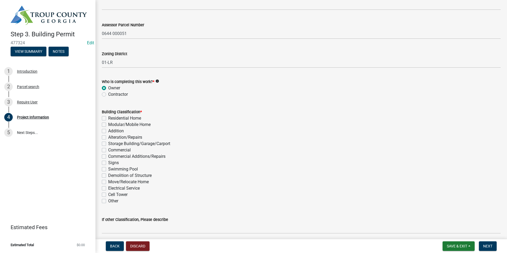
click at [106, 142] on div "Storage Building/Garage/Carport" at bounding box center [301, 144] width 399 height 6
click at [108, 143] on label "Storage Building/Garage/Carport" at bounding box center [139, 144] width 62 height 6
click at [108, 143] on input "Storage Building/Garage/Carport" at bounding box center [109, 142] width 3 height 3
checkbox input "true"
checkbox input "false"
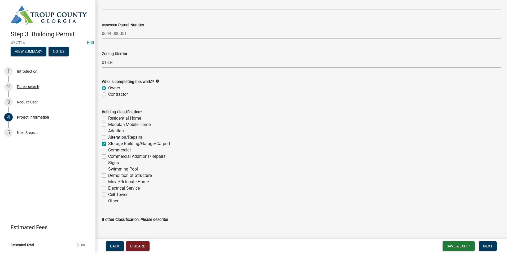
checkbox input "false"
checkbox input "true"
checkbox input "false"
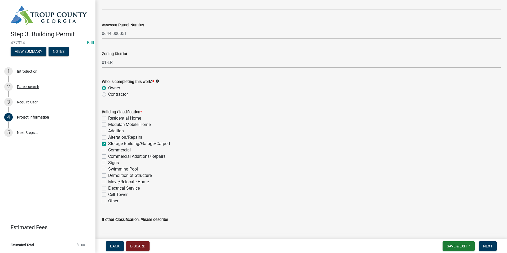
checkbox input "false"
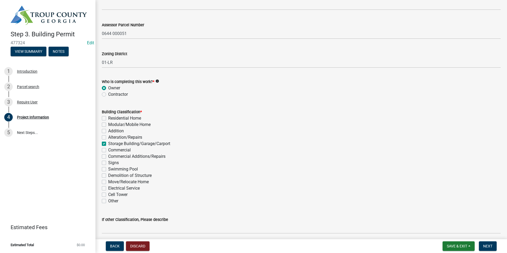
checkbox input "false"
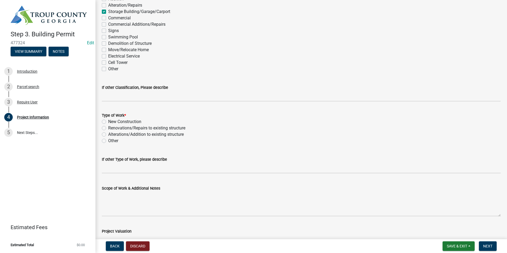
scroll to position [484, 0]
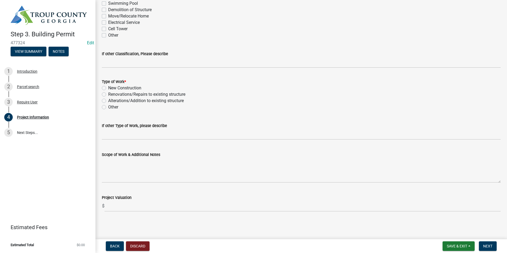
click at [108, 86] on label "New Construction" at bounding box center [124, 88] width 33 height 6
click at [108, 86] on input "New Construction" at bounding box center [109, 86] width 3 height 3
radio input "true"
click at [487, 245] on span "Next" at bounding box center [487, 246] width 9 height 4
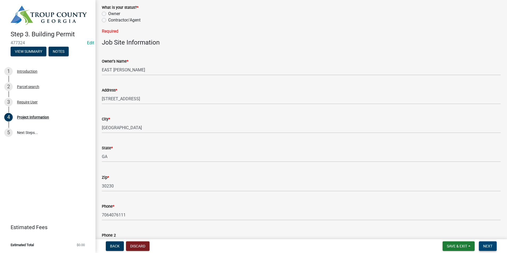
scroll to position [0, 0]
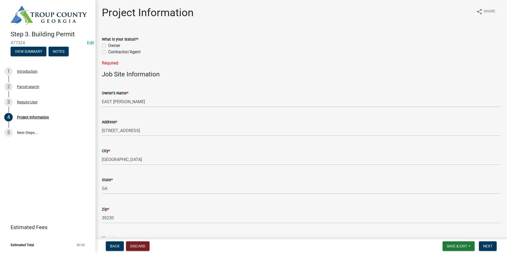
click at [108, 45] on label "Owner" at bounding box center [114, 45] width 12 height 6
click at [108, 45] on input "Owner" at bounding box center [109, 43] width 3 height 3
radio input "true"
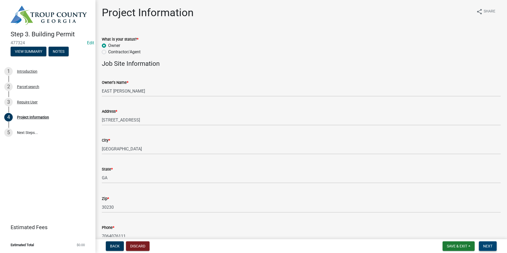
click at [493, 248] on button "Next" at bounding box center [488, 246] width 18 height 10
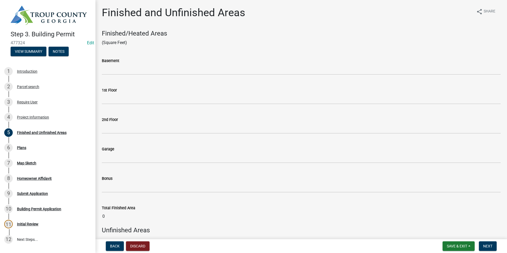
click at [488, 240] on nav "Back Discard Save & Exit Save Save & Exit Next" at bounding box center [301, 246] width 412 height 14
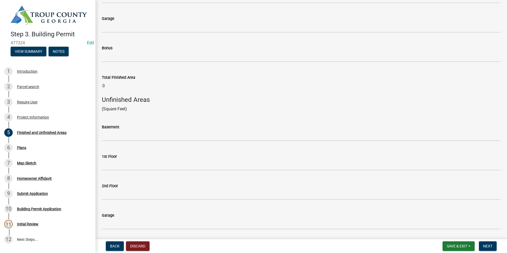
scroll to position [133, 0]
click at [492, 245] on span "Next" at bounding box center [487, 246] width 9 height 4
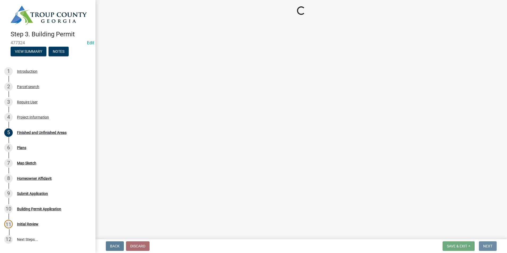
scroll to position [0, 0]
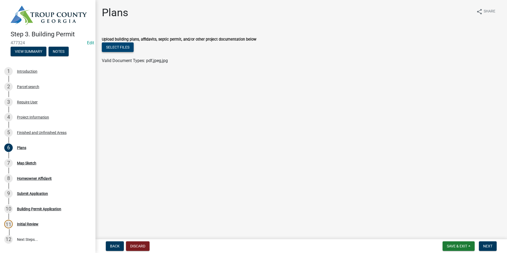
click at [111, 45] on button "Select files" at bounding box center [118, 47] width 32 height 10
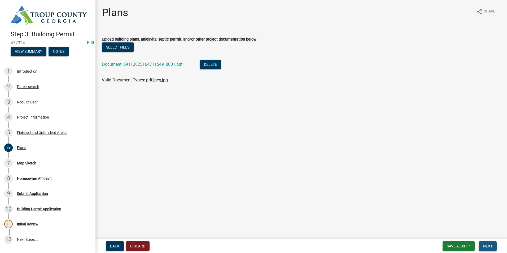
click at [488, 245] on span "Next" at bounding box center [487, 246] width 9 height 4
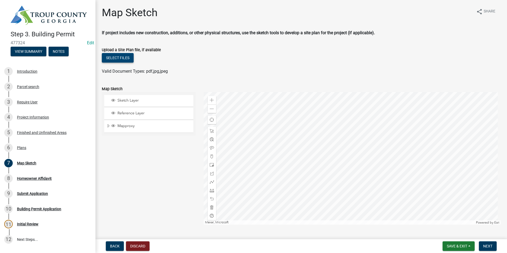
click at [116, 57] on button "Select files" at bounding box center [118, 58] width 32 height 10
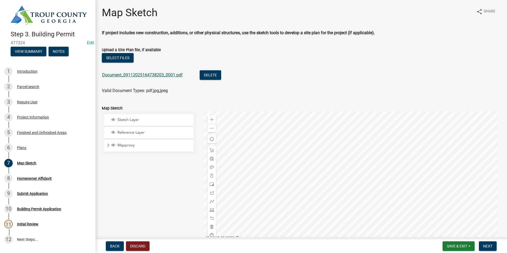
click at [167, 75] on link "Document_09112025164738203_0001.pdf" at bounding box center [142, 74] width 81 height 5
click at [480, 246] on button "Next" at bounding box center [488, 246] width 18 height 10
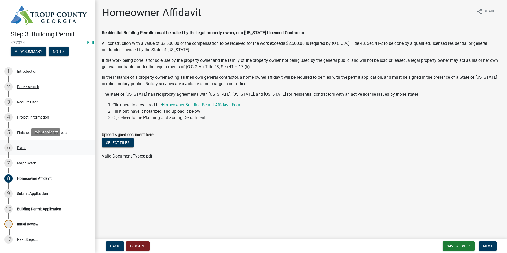
click at [58, 154] on link "6 Plans" at bounding box center [47, 147] width 95 height 15
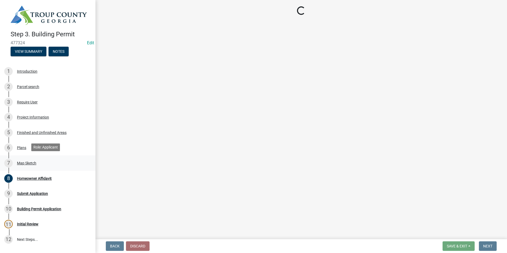
click at [59, 160] on div "7 Map Sketch" at bounding box center [45, 163] width 83 height 8
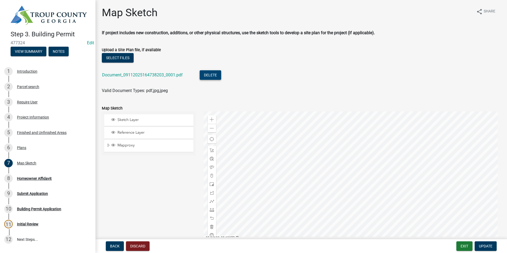
click at [217, 73] on button "Delete" at bounding box center [210, 75] width 21 height 10
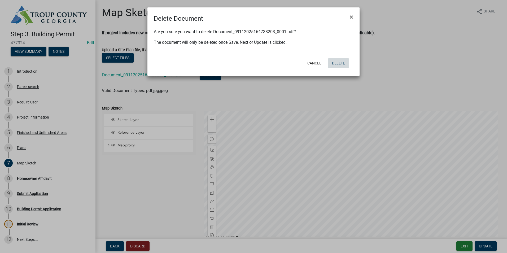
click at [339, 63] on button "Delete" at bounding box center [338, 63] width 21 height 10
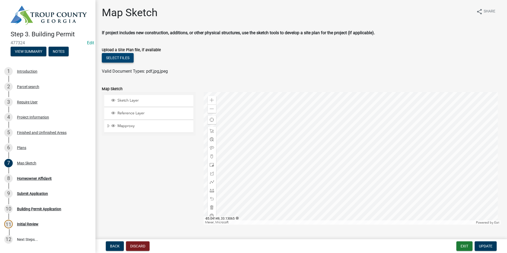
click at [121, 62] on button "Select files" at bounding box center [118, 58] width 32 height 10
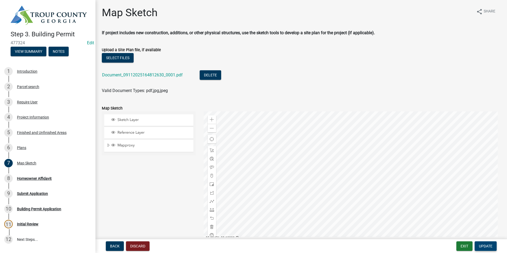
click at [491, 243] on button "Update" at bounding box center [486, 246] width 22 height 10
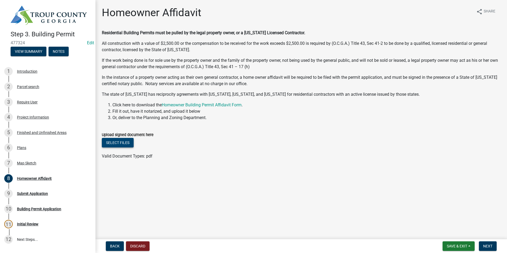
click at [111, 139] on button "Select files" at bounding box center [118, 143] width 32 height 10
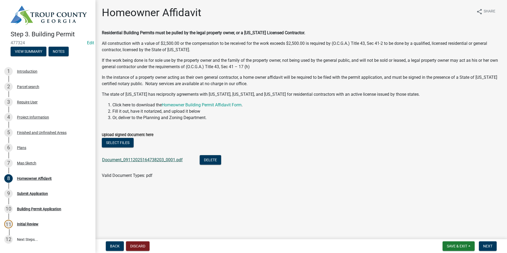
click at [146, 160] on link "Document_09112025164738203_0001.pdf" at bounding box center [142, 159] width 81 height 5
click at [487, 250] on button "Next" at bounding box center [488, 246] width 18 height 10
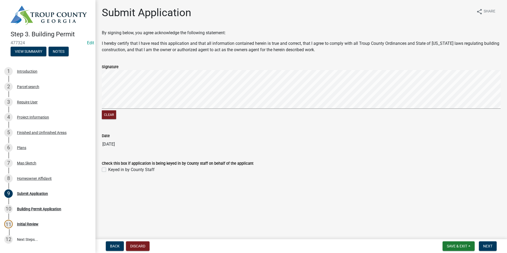
click at [108, 169] on label "Keyed in by County Staff" at bounding box center [131, 170] width 46 height 6
click at [108, 169] on input "Keyed in by County Staff" at bounding box center [109, 168] width 3 height 3
checkbox input "true"
click at [488, 243] on button "Next" at bounding box center [488, 246] width 18 height 10
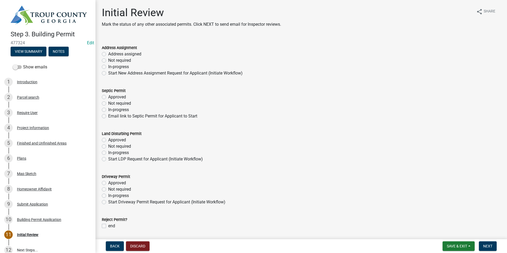
click at [108, 59] on label "Not required" at bounding box center [119, 60] width 23 height 6
click at [108, 59] on input "Not required" at bounding box center [109, 58] width 3 height 3
radio input "true"
click at [108, 103] on label "Not required" at bounding box center [119, 103] width 23 height 6
click at [108, 103] on input "Not required" at bounding box center [109, 101] width 3 height 3
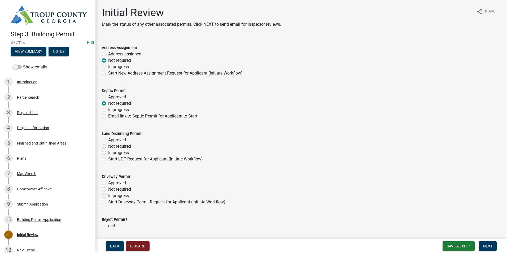
radio input "true"
click at [108, 151] on label "In-progress" at bounding box center [118, 153] width 21 height 6
click at [108, 151] on input "In-progress" at bounding box center [109, 151] width 3 height 3
radio input "true"
click at [108, 190] on label "Not required" at bounding box center [119, 189] width 23 height 6
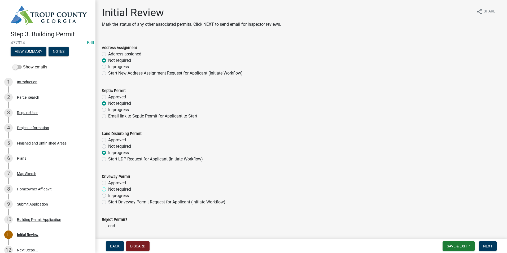
click at [108, 190] on input "Not required" at bounding box center [109, 187] width 3 height 3
radio input "true"
click at [484, 246] on span "Next" at bounding box center [487, 246] width 9 height 4
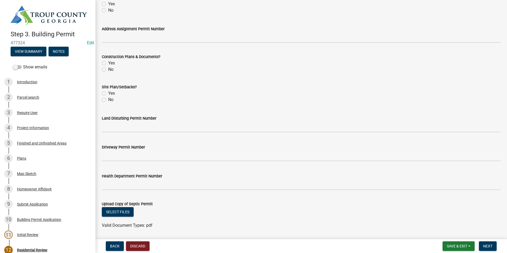
scroll to position [185, 0]
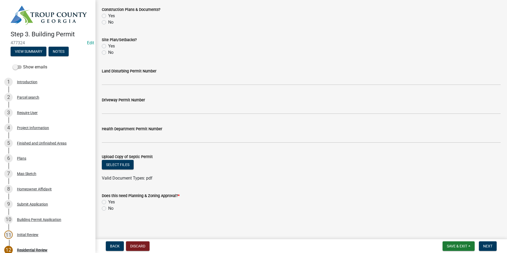
click at [108, 202] on label "Yes" at bounding box center [111, 202] width 7 height 6
click at [108, 202] on input "Yes" at bounding box center [109, 200] width 3 height 3
radio input "true"
click at [489, 246] on span "Next" at bounding box center [487, 246] width 9 height 4
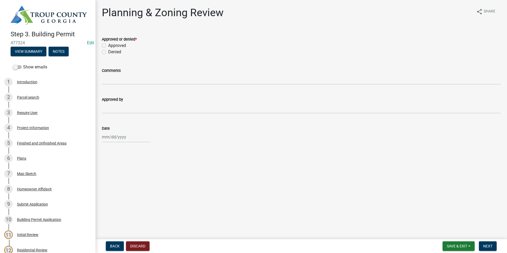
click at [104, 49] on div "Denied" at bounding box center [301, 52] width 399 height 6
click at [108, 46] on label "Approved" at bounding box center [117, 45] width 18 height 6
click at [108, 46] on input "Approved" at bounding box center [109, 43] width 3 height 3
radio input "true"
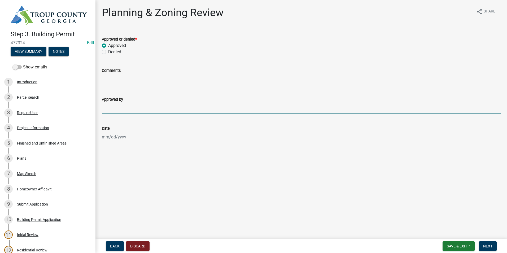
click at [120, 111] on input "Approved by" at bounding box center [301, 108] width 399 height 11
type input "[PERSON_NAME]"
select select "9"
select select "2025"
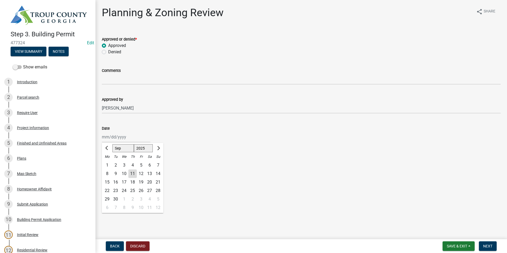
click at [114, 138] on div "[PERSON_NAME] Feb Mar Apr [PERSON_NAME][DATE] Oct Nov [DATE] 1526 1527 1528 152…" at bounding box center [126, 137] width 49 height 11
click at [134, 173] on div "11" at bounding box center [132, 173] width 8 height 8
type input "[DATE]"
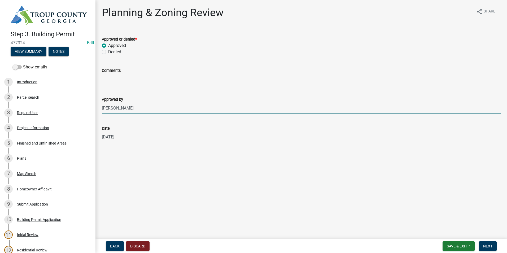
click at [145, 108] on input "[PERSON_NAME]" at bounding box center [301, 108] width 399 height 11
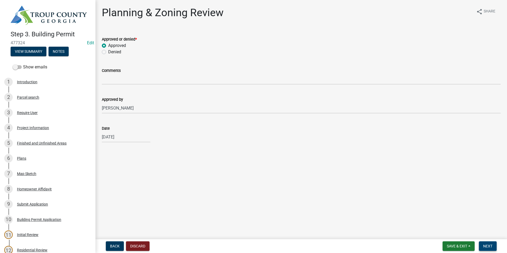
click at [488, 244] on span "Next" at bounding box center [487, 246] width 9 height 4
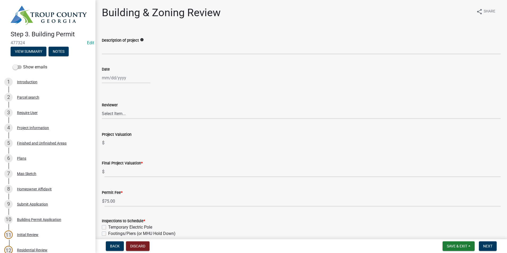
click at [118, 54] on wm-data-entity-input "Description of project info" at bounding box center [301, 44] width 399 height 29
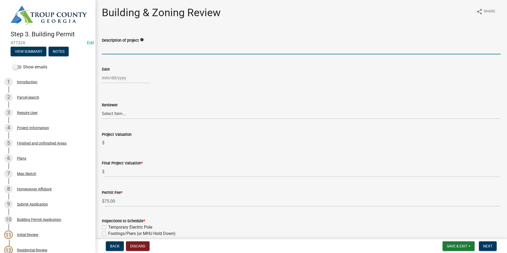
click at [116, 50] on input "Description of project" at bounding box center [301, 48] width 399 height 11
type input "40 X 80 Pole Barn"
click at [116, 75] on div at bounding box center [126, 77] width 49 height 11
select select "9"
select select "2025"
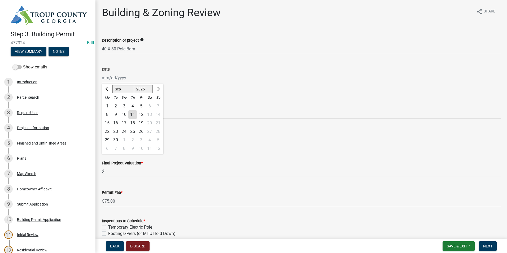
click at [133, 112] on div "11" at bounding box center [132, 114] width 8 height 8
type input "[DATE]"
click at [119, 121] on wm-data-entity-input "Reviewer Select Item... Douglas Richardson James Lorimer Thrailkill Jr Keanua P…" at bounding box center [301, 106] width 399 height 36
click at [118, 117] on select "Select Item... [PERSON_NAME] [PERSON_NAME] [PERSON_NAME] [PERSON_NAME]" at bounding box center [301, 113] width 399 height 11
click at [102, 108] on select "Select Item... [PERSON_NAME] [PERSON_NAME] [PERSON_NAME] [PERSON_NAME]" at bounding box center [301, 113] width 399 height 11
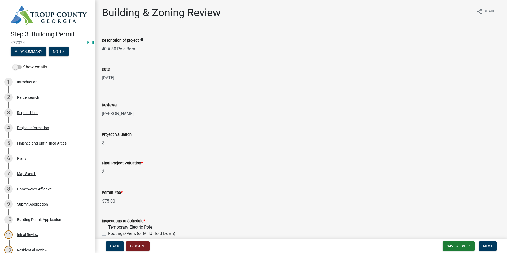
select select "2b86b0c4-e8a1-45ee-90a7-b8d4cb5b2682"
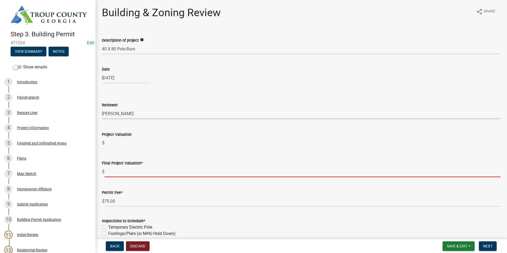
click at [124, 174] on input "text" at bounding box center [302, 171] width 396 height 11
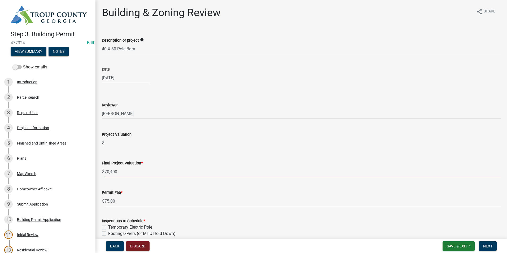
type input "70400"
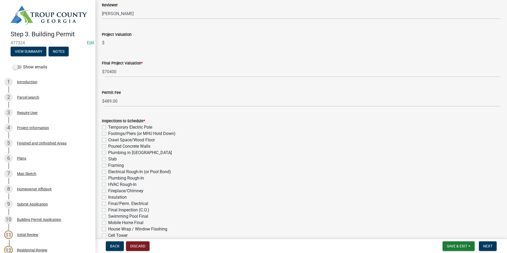
scroll to position [159, 0]
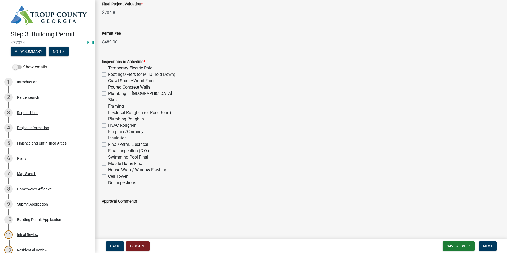
click at [108, 107] on label "Framing" at bounding box center [116, 106] width 16 height 6
click at [108, 107] on input "Framing" at bounding box center [109, 104] width 3 height 3
checkbox input "true"
checkbox input "false"
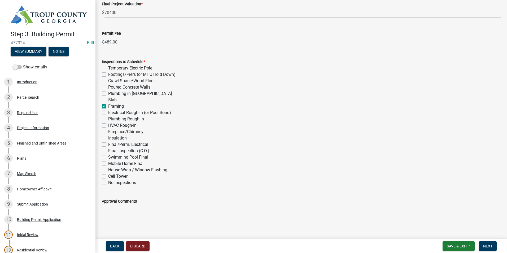
checkbox input "false"
checkbox input "true"
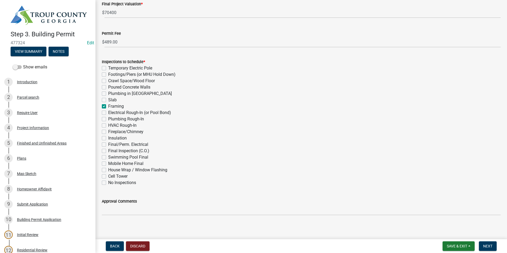
checkbox input "false"
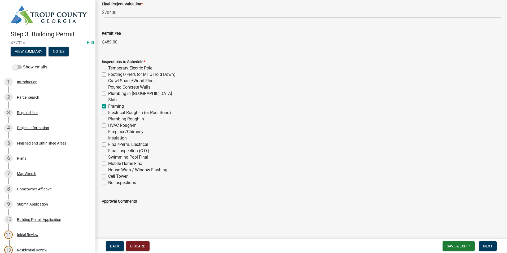
checkbox input "false"
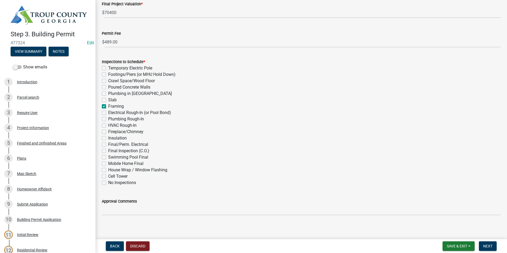
checkbox input "false"
click at [108, 75] on label "Footings/Piers (or MHU Hold Down)" at bounding box center [141, 74] width 67 height 6
click at [108, 75] on input "Footings/Piers (or MHU Hold Down)" at bounding box center [109, 72] width 3 height 3
checkbox input "true"
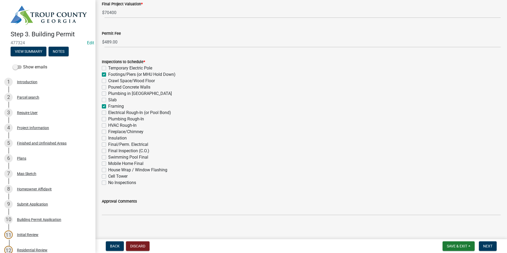
checkbox input "false"
checkbox input "true"
checkbox input "false"
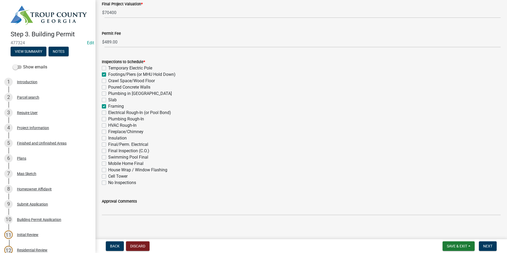
checkbox input "false"
checkbox input "true"
checkbox input "false"
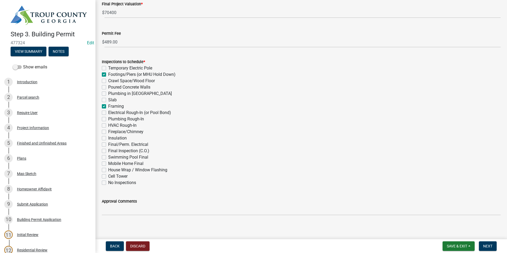
checkbox input "false"
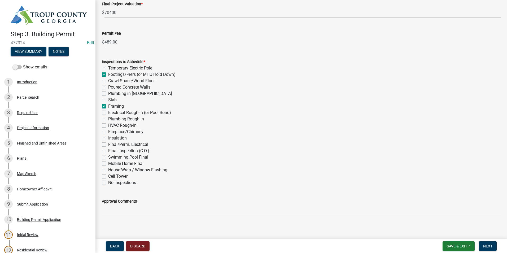
checkbox input "false"
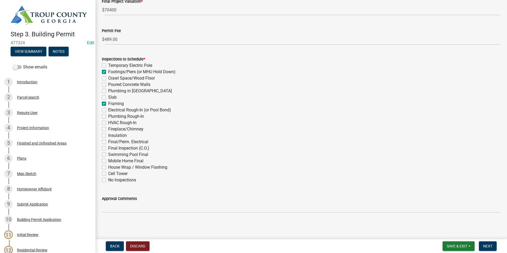
scroll to position [162, 0]
click at [495, 245] on button "Next" at bounding box center [488, 246] width 18 height 10
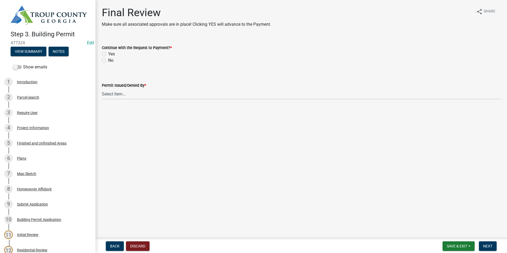
click at [108, 55] on label "Yes" at bounding box center [111, 54] width 7 height 6
click at [108, 54] on input "Yes" at bounding box center [109, 52] width 3 height 3
radio input "true"
click at [119, 90] on select "Select Item... [PERSON_NAME] [PERSON_NAME] [PERSON_NAME] [PERSON_NAME]" at bounding box center [301, 94] width 399 height 11
click at [102, 89] on select "Select Item... [PERSON_NAME] [PERSON_NAME] [PERSON_NAME] [PERSON_NAME]" at bounding box center [301, 94] width 399 height 11
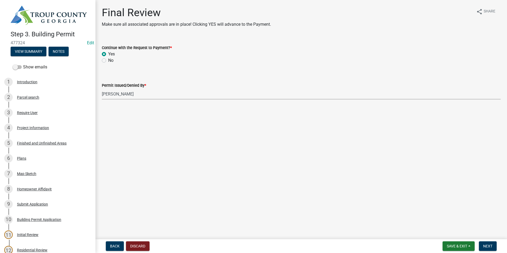
select select "2b86b0c4-e8a1-45ee-90a7-b8d4cb5b2682"
click at [491, 248] on span "Next" at bounding box center [487, 246] width 9 height 4
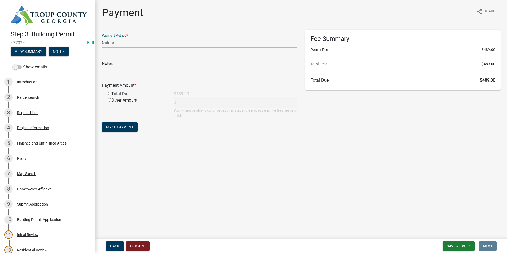
drag, startPoint x: 112, startPoint y: 42, endPoint x: 117, endPoint y: 44, distance: 5.6
click at [112, 42] on select "Credit Card POS Check Cash Online" at bounding box center [199, 42] width 195 height 11
select select "1: 0"
click at [102, 37] on select "Credit Card POS Check Cash Online" at bounding box center [199, 42] width 195 height 11
click at [124, 65] on input "text" at bounding box center [199, 65] width 195 height 11
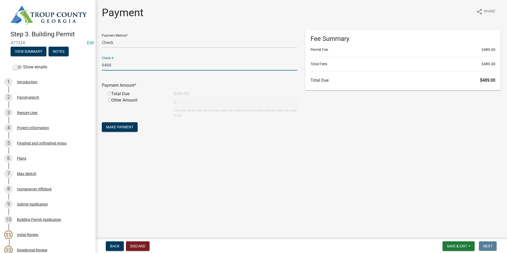
type input "6466"
click at [110, 93] on input "radio" at bounding box center [109, 93] width 3 height 3
radio input "true"
type input "489"
click at [116, 125] on span "Make Payment" at bounding box center [119, 127] width 27 height 4
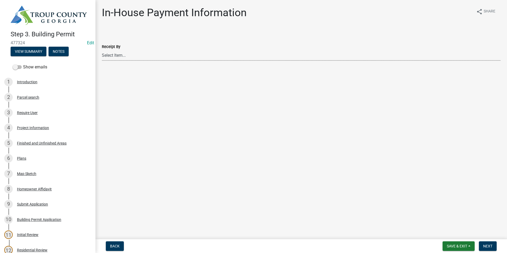
click at [221, 57] on select "Select Item... [PERSON_NAME] [PERSON_NAME] [PERSON_NAME] [PERSON_NAME]" at bounding box center [301, 55] width 399 height 11
click at [102, 50] on select "Select Item... [PERSON_NAME] [PERSON_NAME] [PERSON_NAME] [PERSON_NAME]" at bounding box center [301, 55] width 399 height 11
select select "2b86b0c4-e8a1-45ee-90a7-b8d4cb5b2682"
click at [490, 244] on span "Next" at bounding box center [487, 246] width 9 height 4
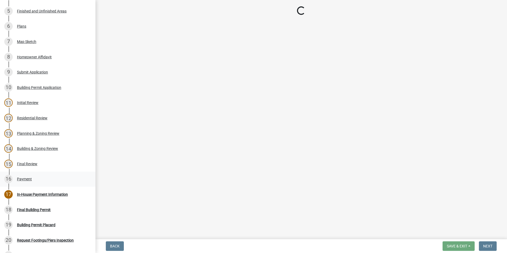
scroll to position [133, 0]
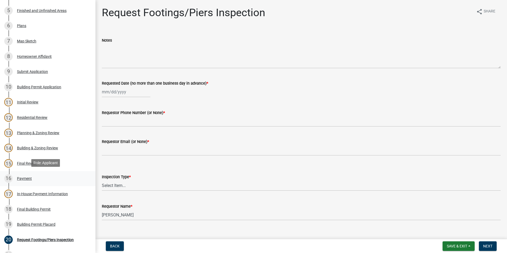
drag, startPoint x: 44, startPoint y: 183, endPoint x: 47, endPoint y: 174, distance: 9.0
click at [44, 182] on link "16 Payment" at bounding box center [47, 178] width 95 height 15
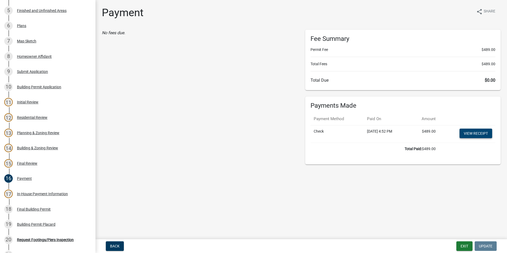
click at [478, 133] on link "View receipt" at bounding box center [476, 134] width 33 height 10
click at [31, 220] on div "19 Building Permit Placard" at bounding box center [45, 224] width 83 height 8
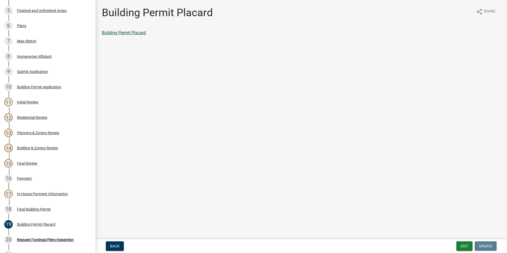
click at [118, 35] on div "Building Permit Placard" at bounding box center [301, 33] width 399 height 6
click at [118, 33] on link "Building Permit Placard" at bounding box center [124, 32] width 44 height 5
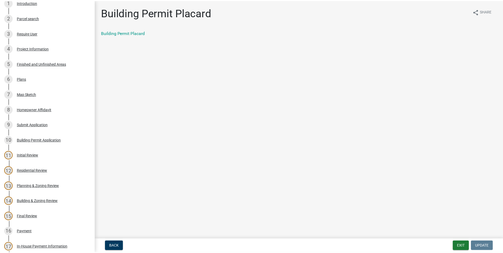
scroll to position [0, 0]
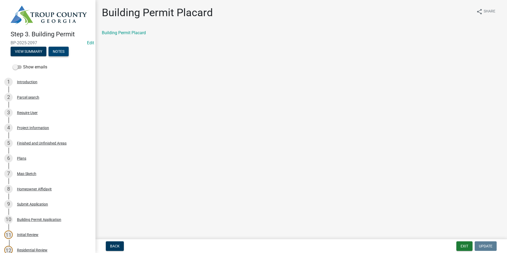
click at [62, 51] on button "Notes" at bounding box center [59, 52] width 20 height 10
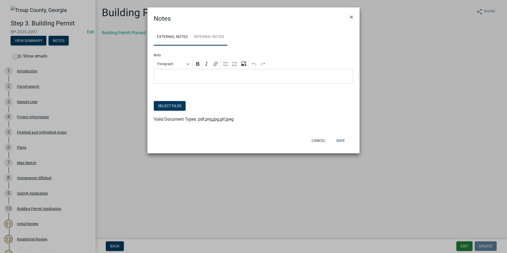
click at [205, 40] on link "Internal Notes" at bounding box center [209, 37] width 36 height 17
click at [179, 104] on button "Select files" at bounding box center [170, 106] width 32 height 10
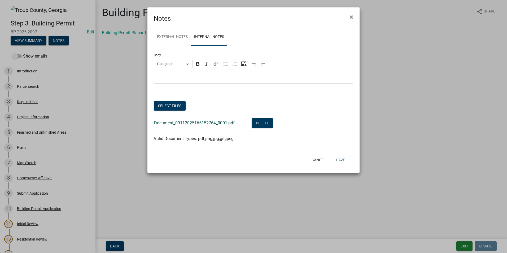
click at [185, 121] on link "Document_09112025165152764_0001.pdf" at bounding box center [194, 122] width 81 height 5
click at [342, 157] on button "Save" at bounding box center [340, 160] width 17 height 10
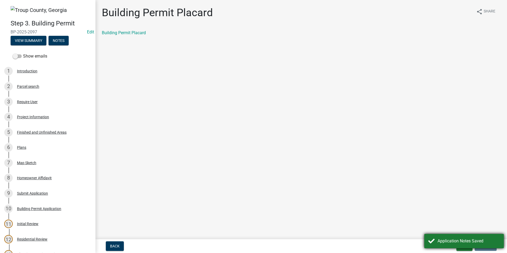
click at [466, 248] on div "Application Notes Saved" at bounding box center [464, 241] width 80 height 14
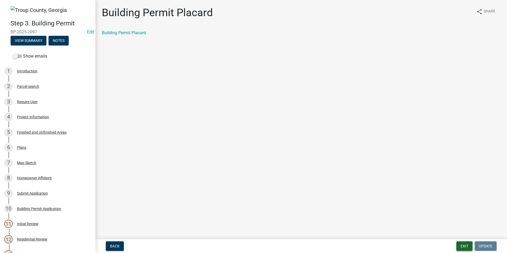
click at [465, 245] on button "Exit" at bounding box center [464, 246] width 16 height 10
